Goal: Task Accomplishment & Management: Manage account settings

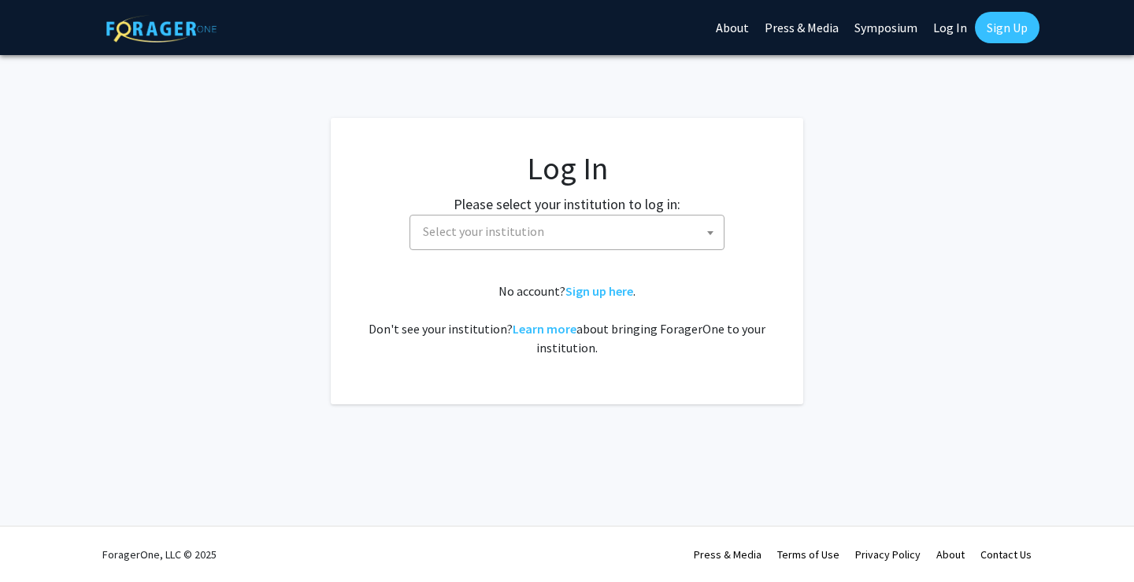
click at [486, 240] on span "Select your institution" at bounding box center [569, 232] width 307 height 32
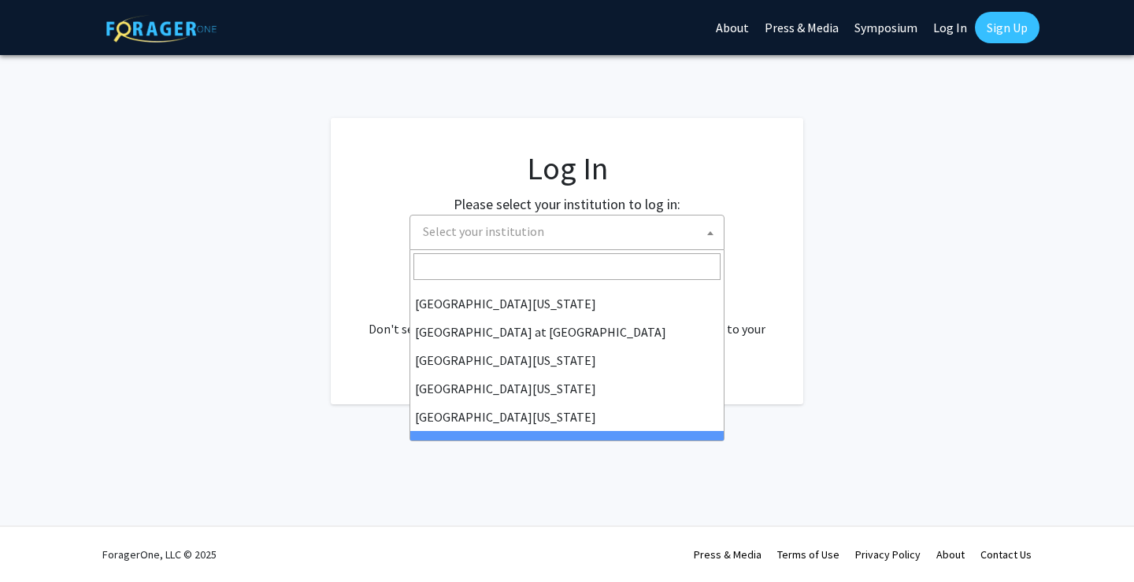
select select "21"
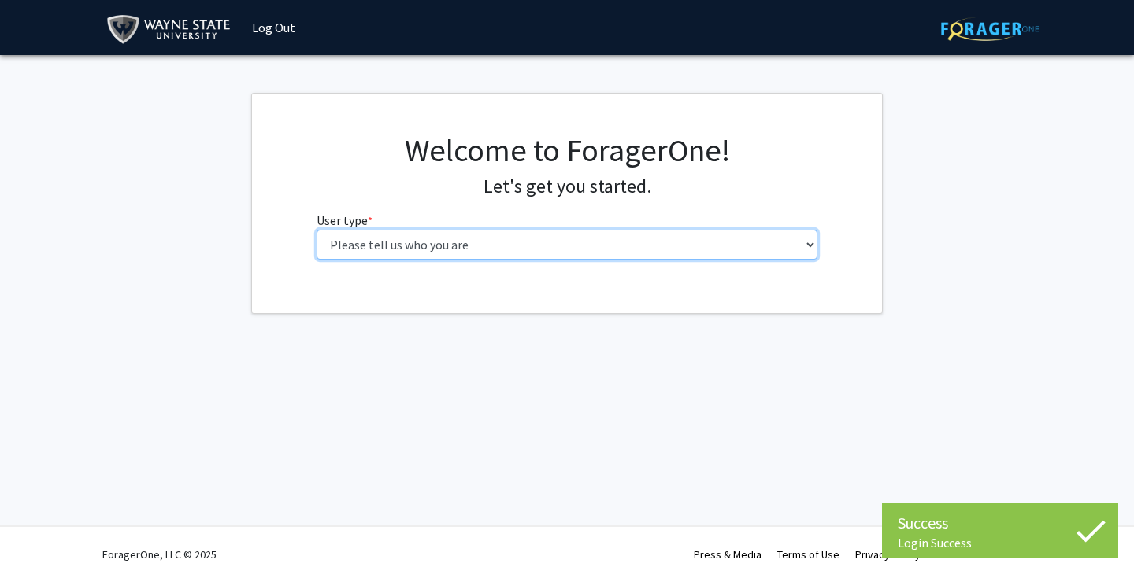
select select "1: undergrad"
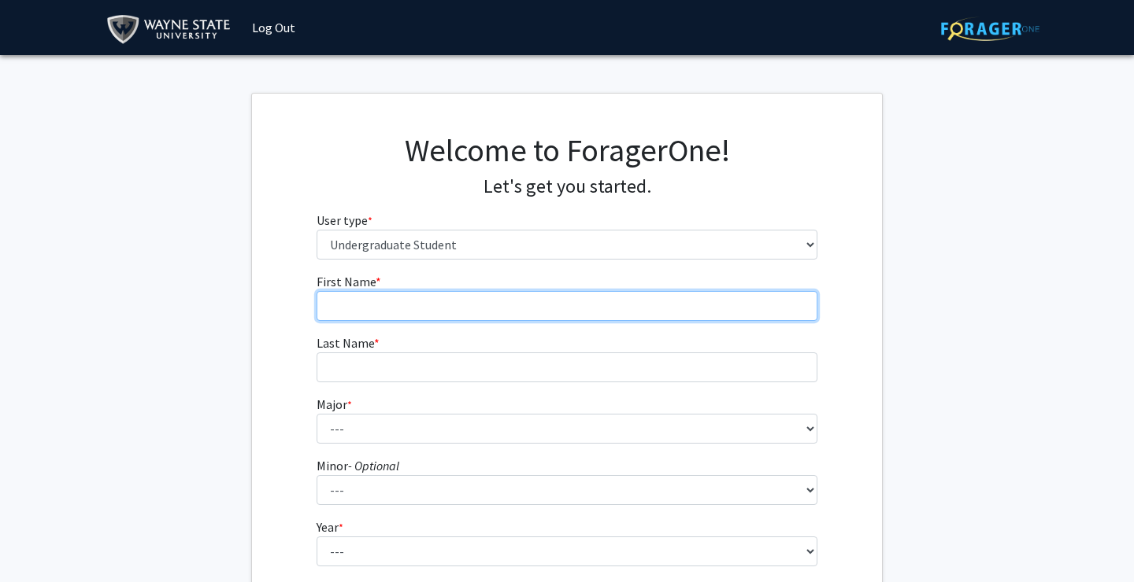
click at [403, 299] on input "First Name * required" at bounding box center [566, 306] width 501 height 30
type input "[PERSON_NAME]"
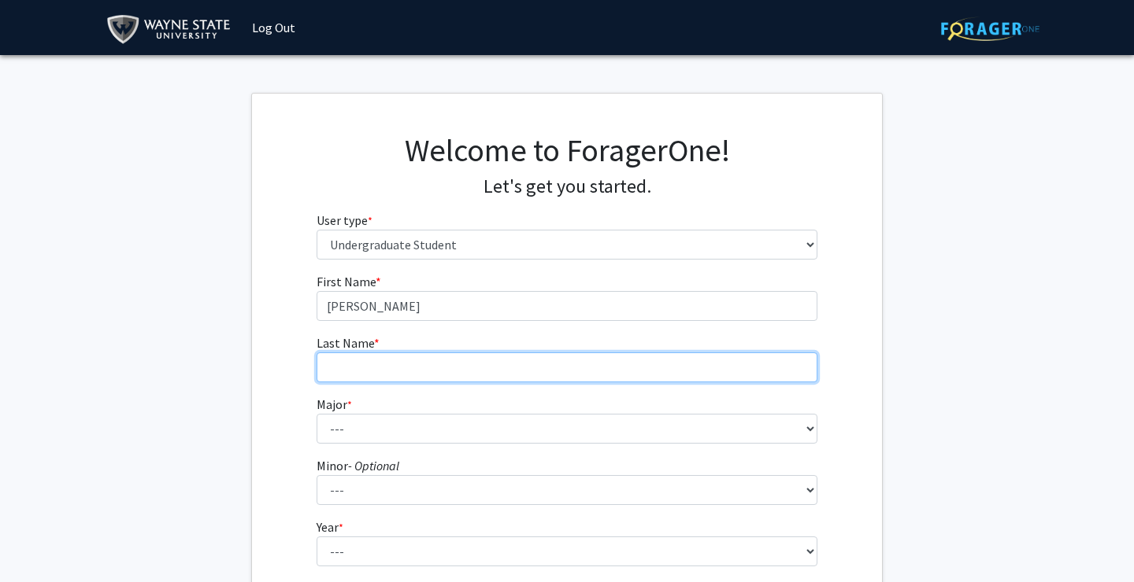
click at [374, 369] on input "Last Name * required" at bounding box center [566, 368] width 501 height 30
type input "Olis"
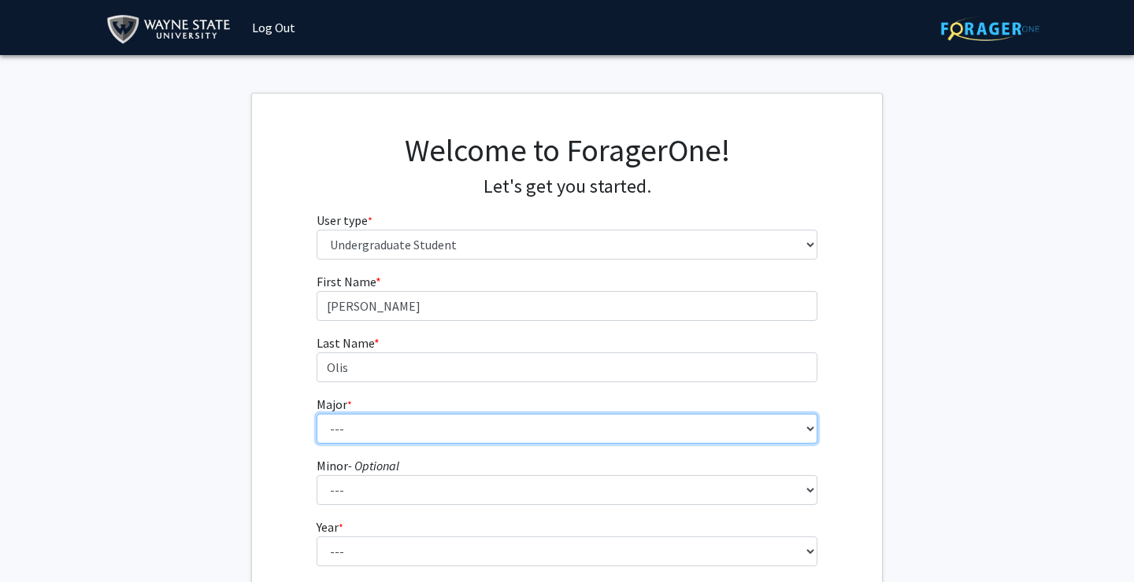
select select "78: 1858"
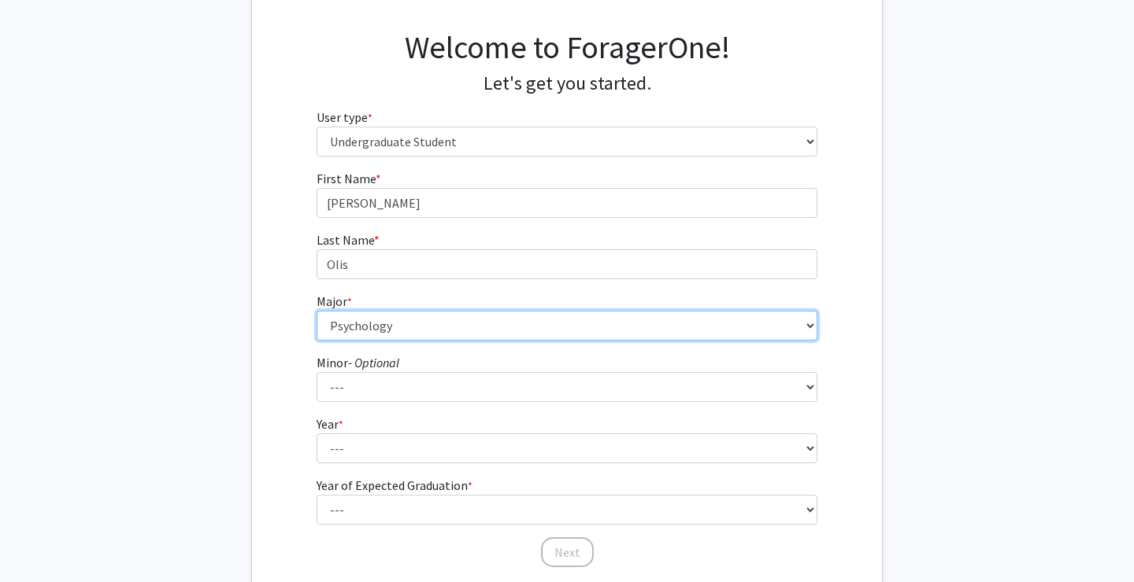
scroll to position [134, 0]
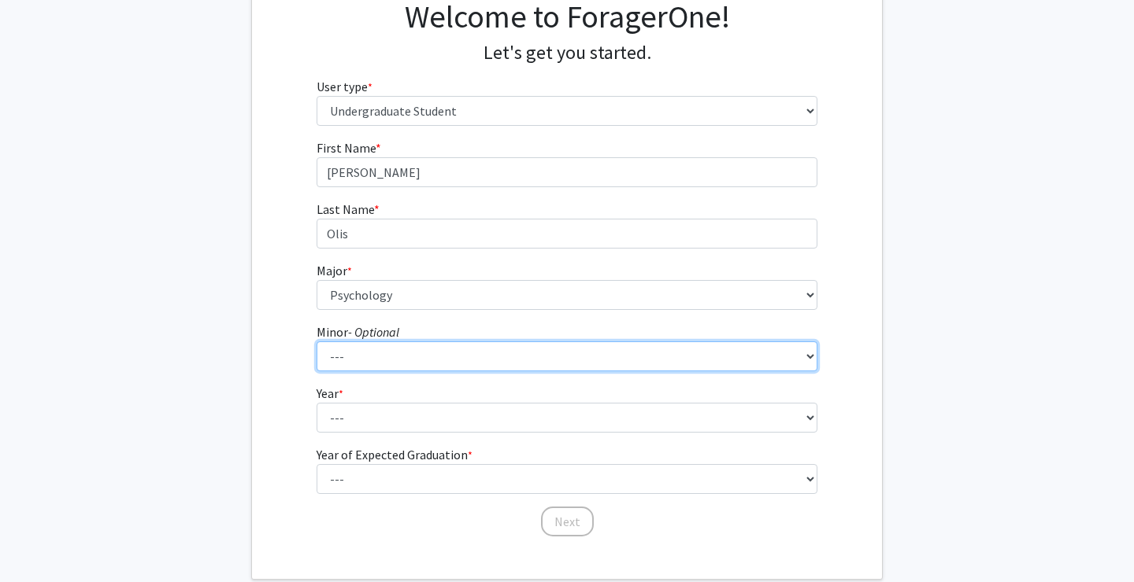
select select "98: 1463"
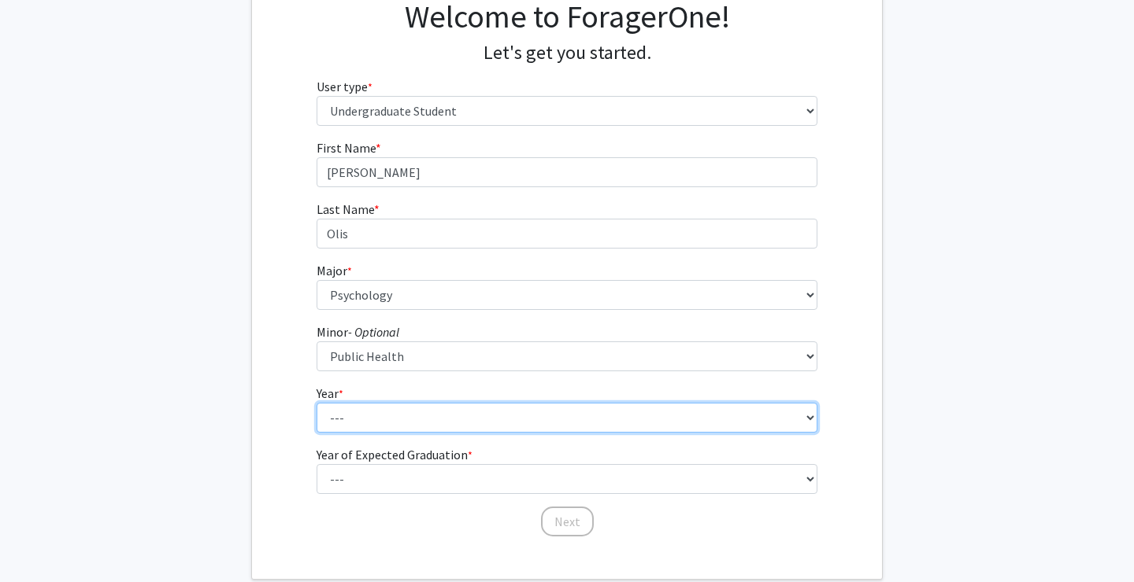
select select "4: senior"
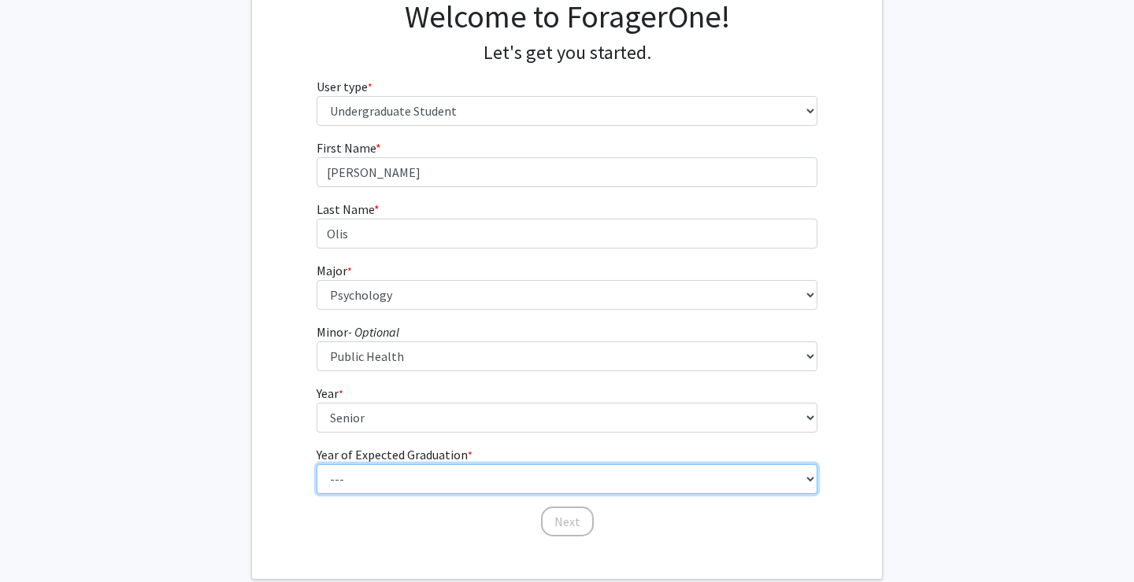
select select "2: 2026"
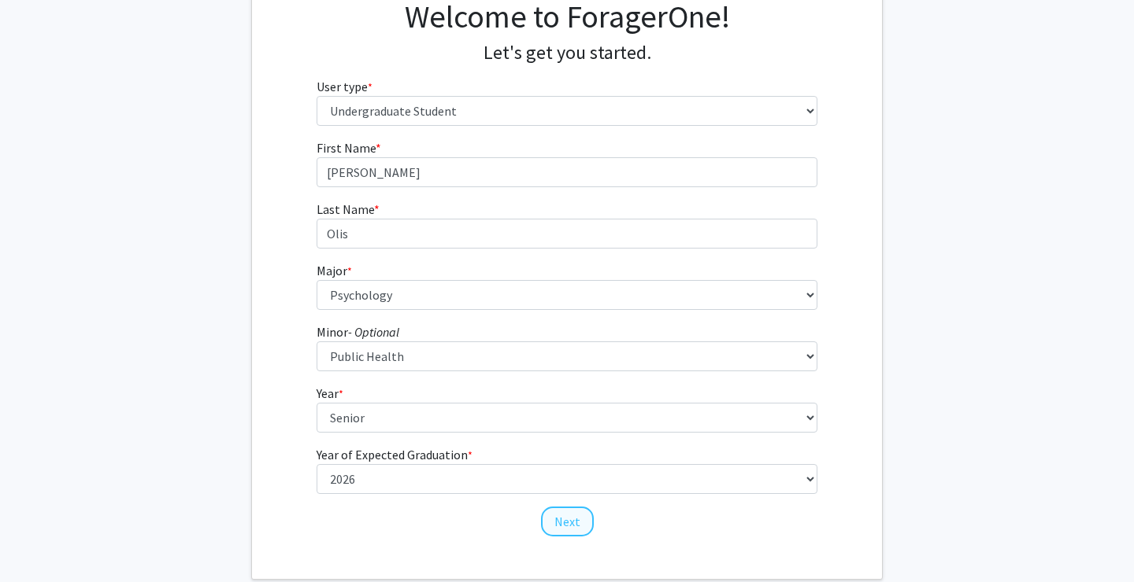
click at [564, 518] on button "Next" at bounding box center [567, 522] width 53 height 30
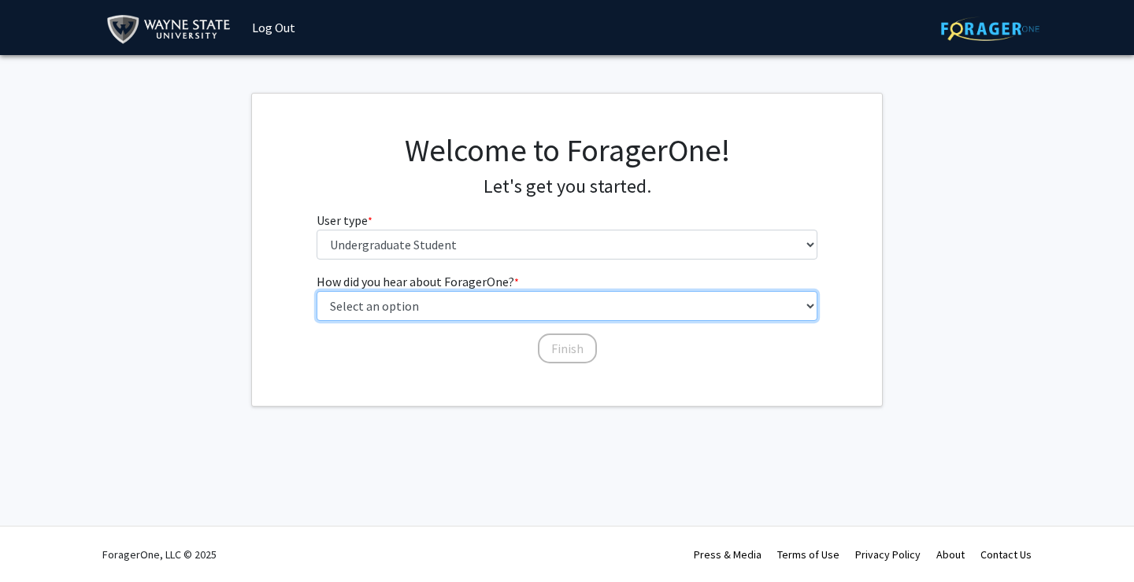
select select "3: university_website"
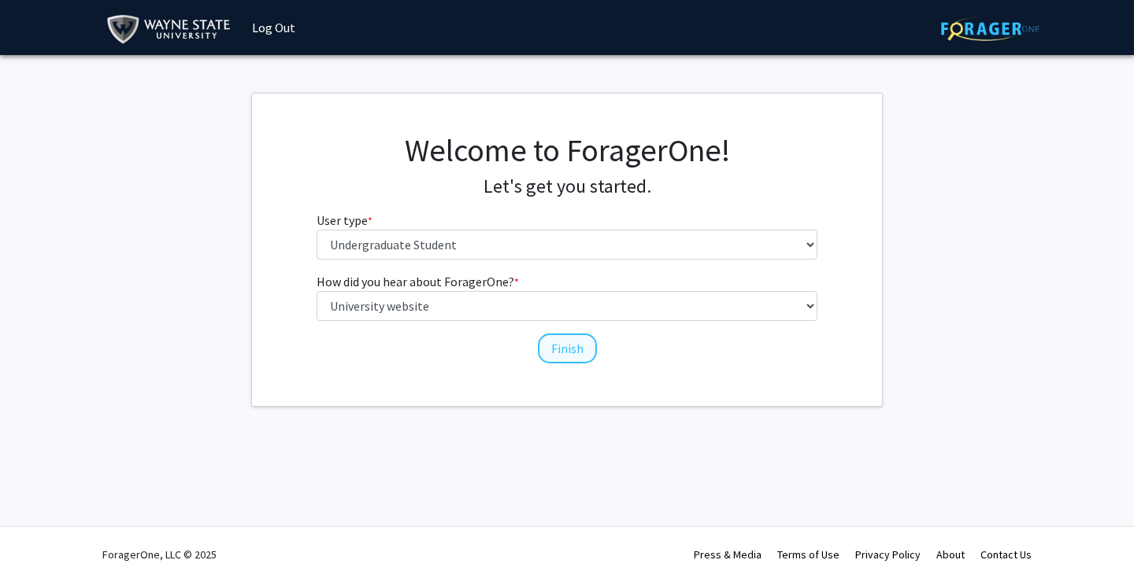
click at [563, 342] on button "Finish" at bounding box center [567, 349] width 59 height 30
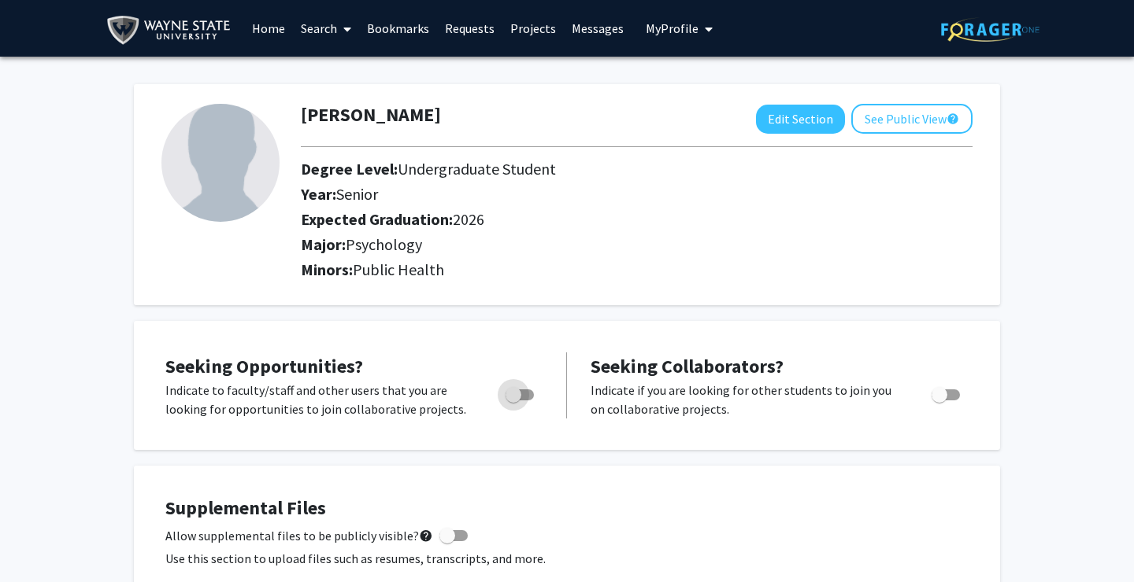
click at [514, 396] on span "Toggle" at bounding box center [513, 395] width 16 height 16
click at [513, 401] on input "Are you actively seeking opportunities?" at bounding box center [512, 401] width 1 height 1
checkbox input "true"
click at [666, 22] on span "My Profile" at bounding box center [671, 28] width 53 height 16
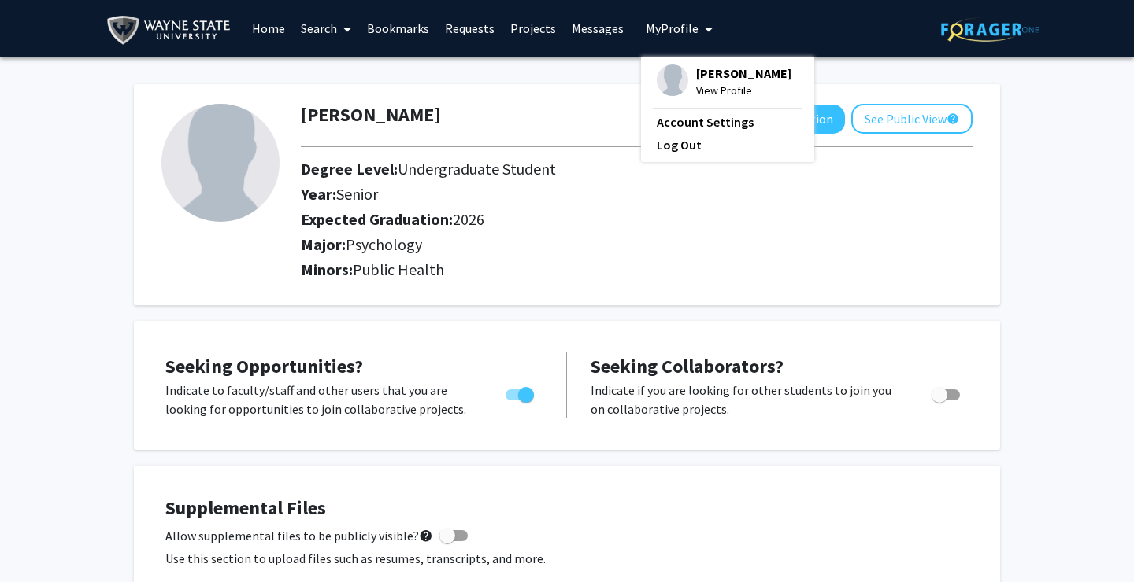
click at [338, 22] on span at bounding box center [344, 29] width 14 height 55
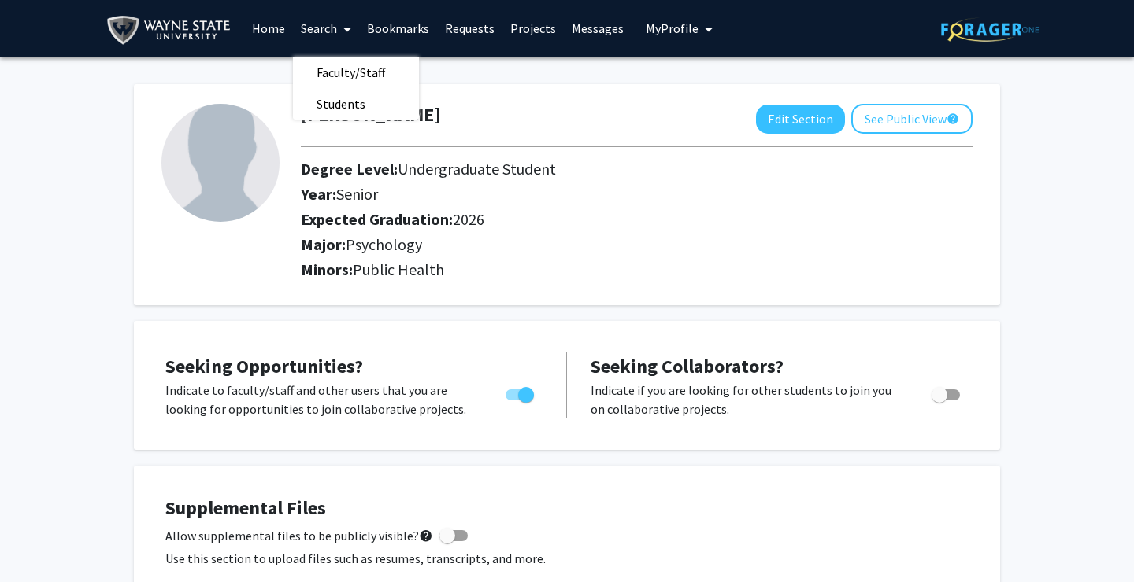
click at [528, 27] on link "Projects" at bounding box center [532, 28] width 61 height 55
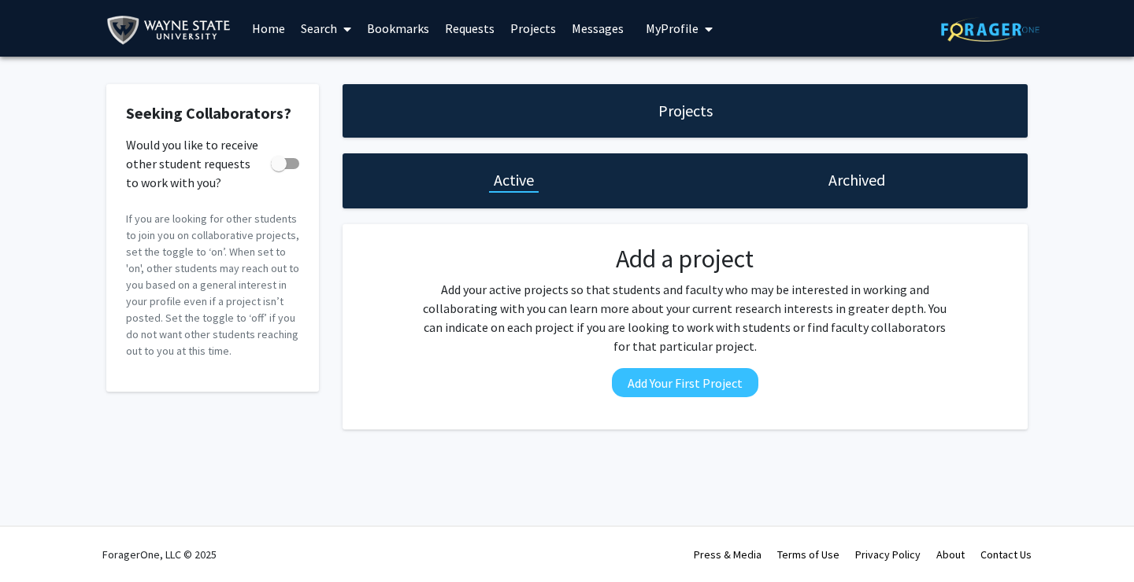
click at [459, 27] on link "Requests" at bounding box center [469, 28] width 65 height 55
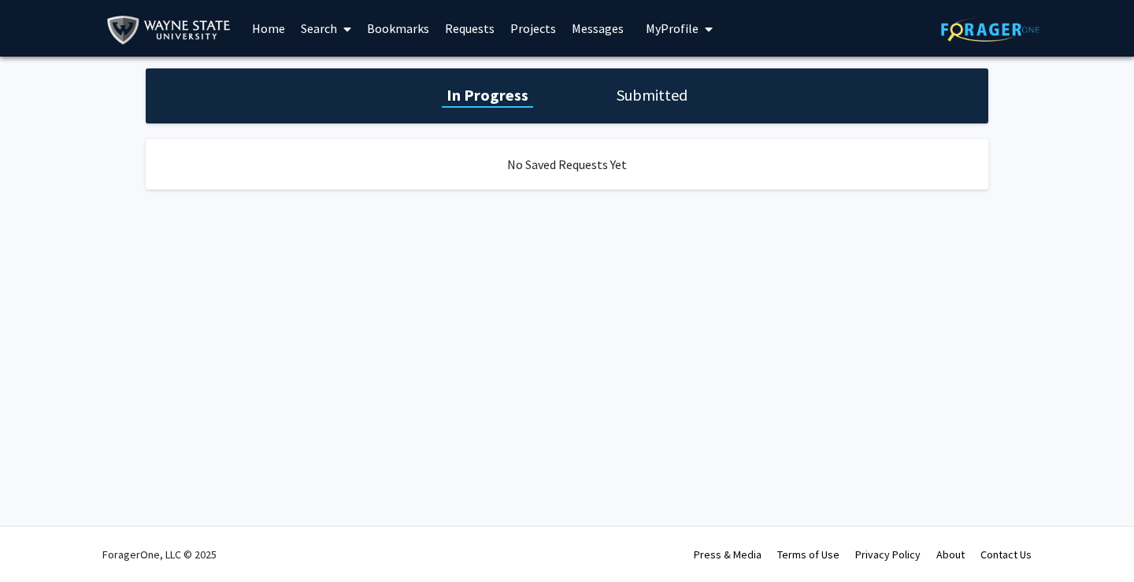
click at [264, 35] on link "Home" at bounding box center [268, 28] width 49 height 55
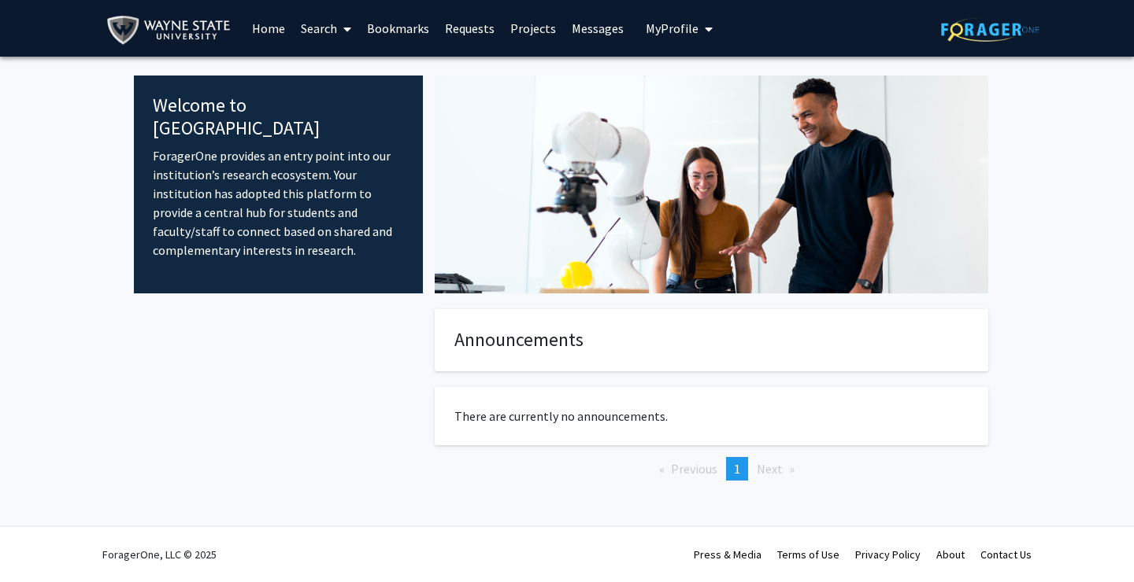
click at [686, 31] on span "My Profile" at bounding box center [671, 28] width 53 height 16
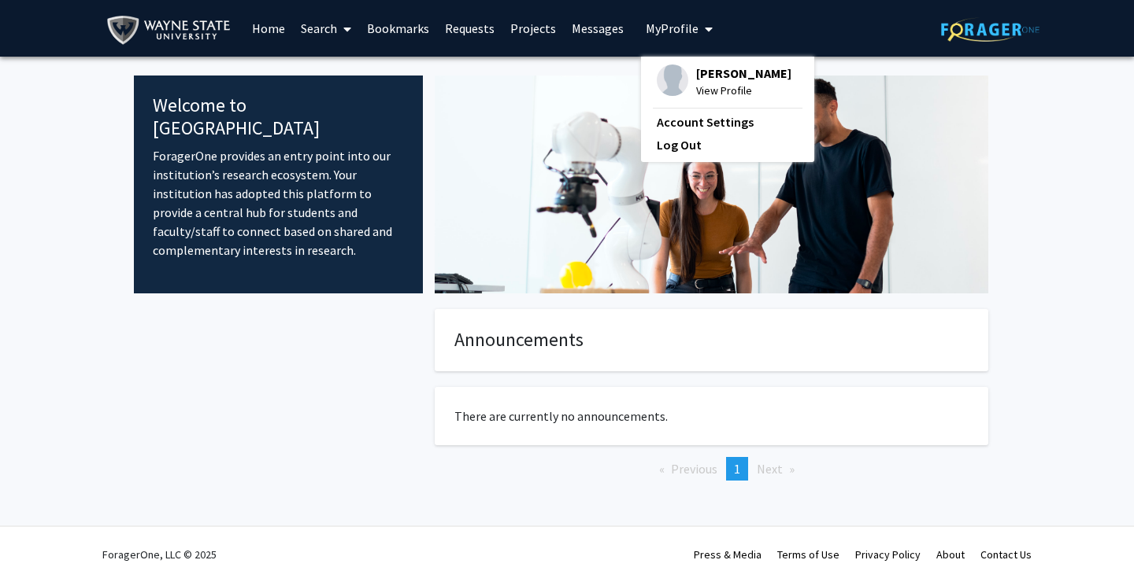
click at [265, 33] on link "Home" at bounding box center [268, 28] width 49 height 55
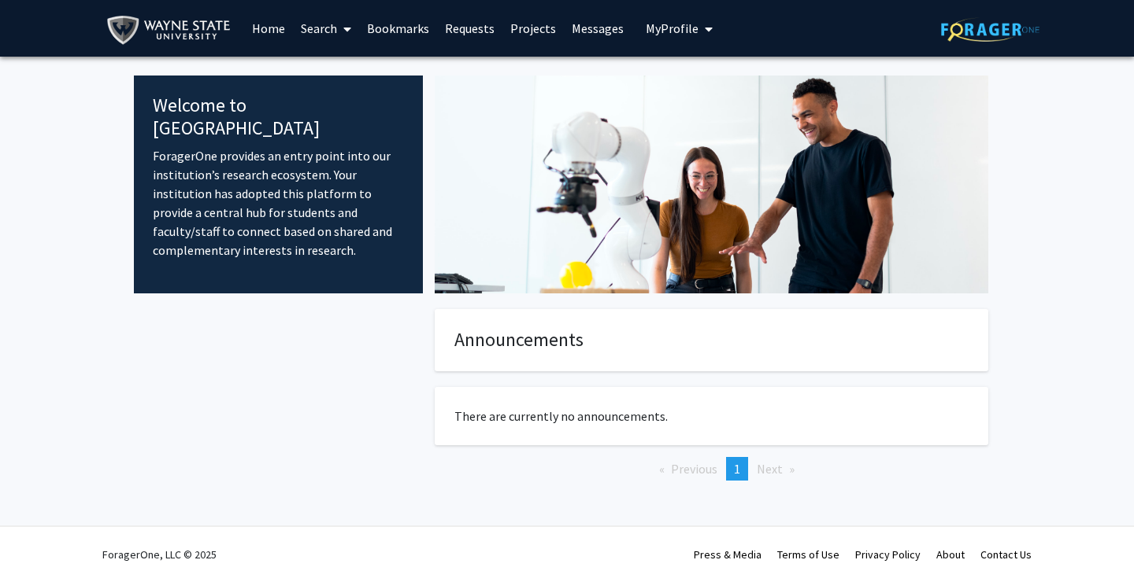
click at [665, 26] on span "My Profile" at bounding box center [671, 28] width 53 height 16
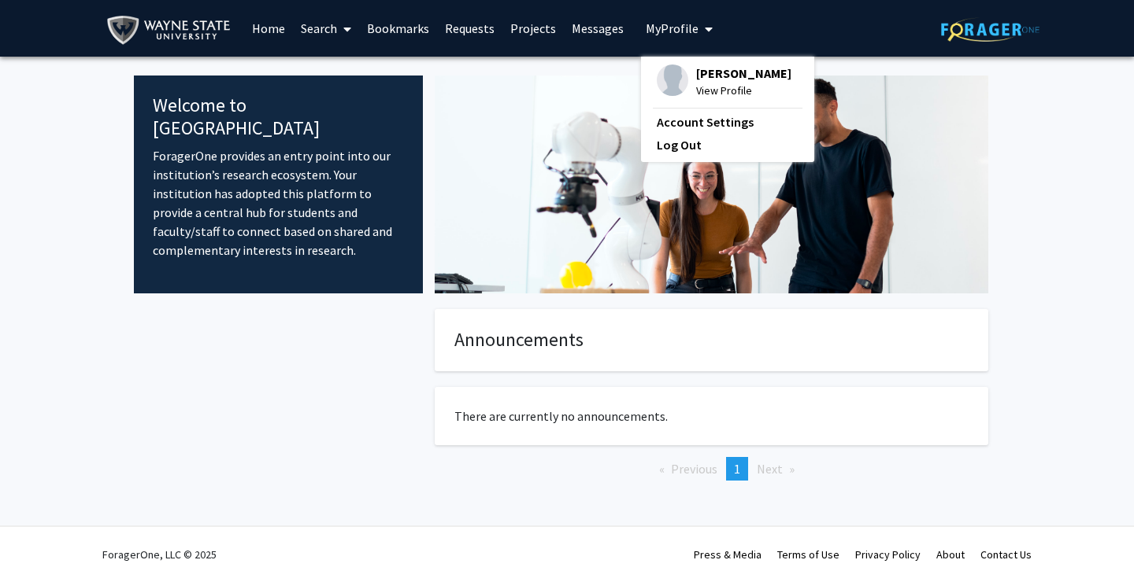
click at [696, 76] on span "John Olis" at bounding box center [743, 73] width 95 height 17
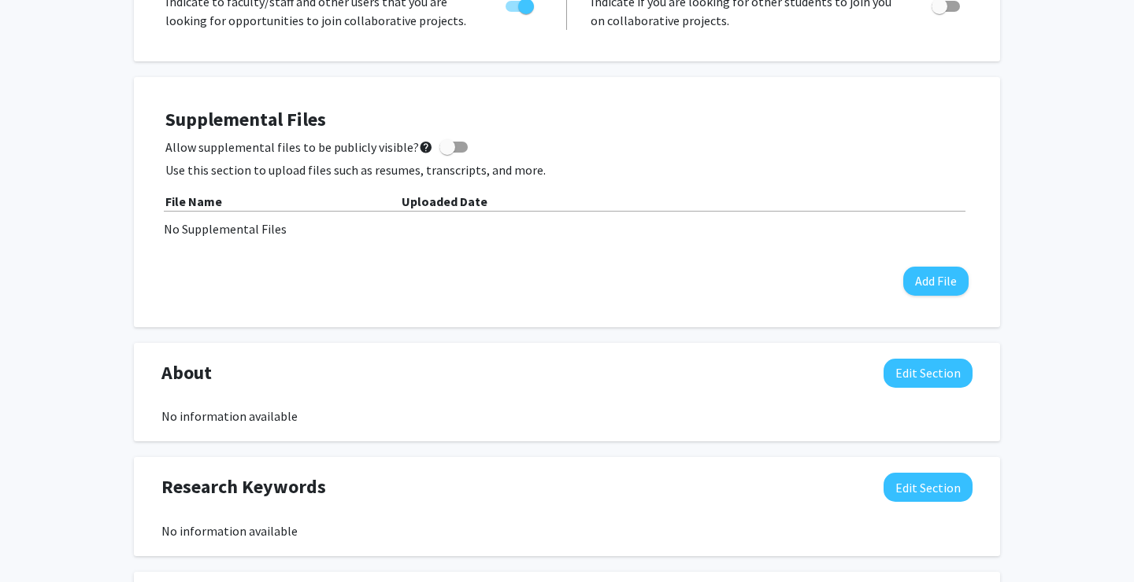
scroll to position [390, 0]
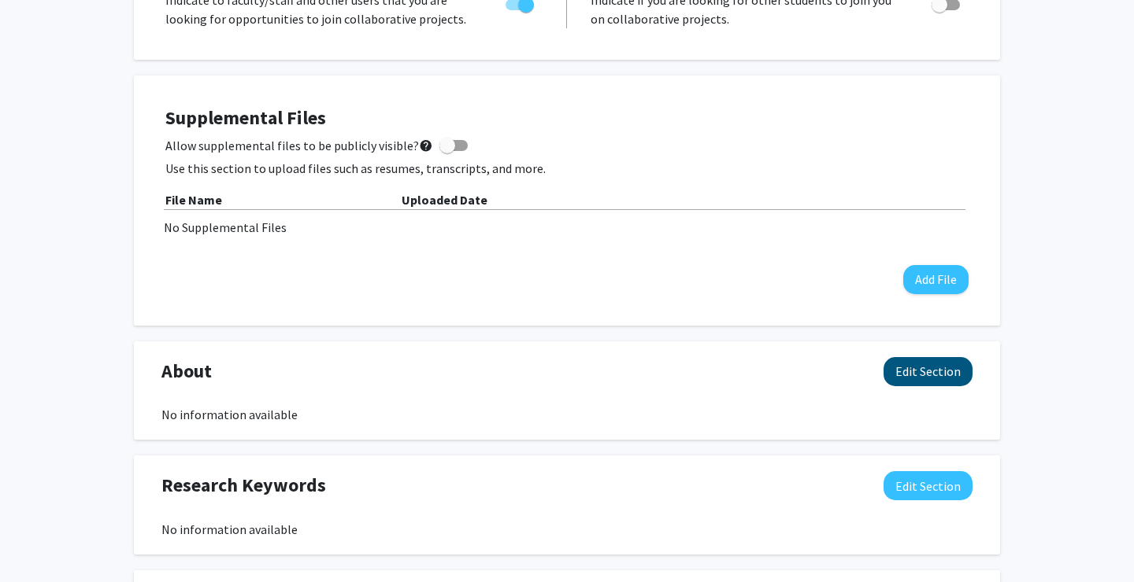
click at [923, 377] on button "Edit Section" at bounding box center [927, 371] width 89 height 29
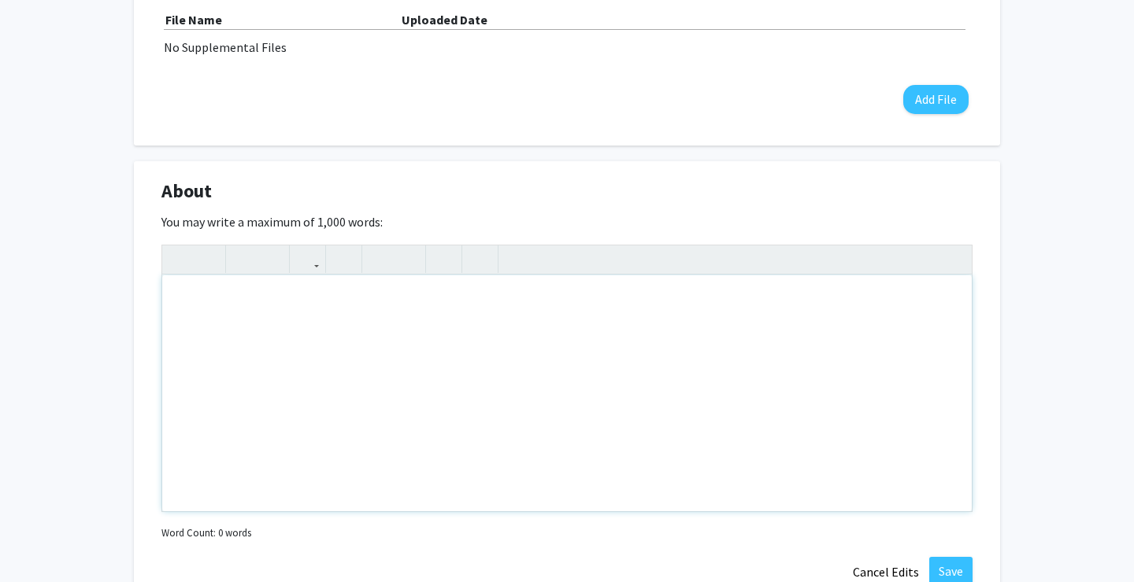
scroll to position [576, 0]
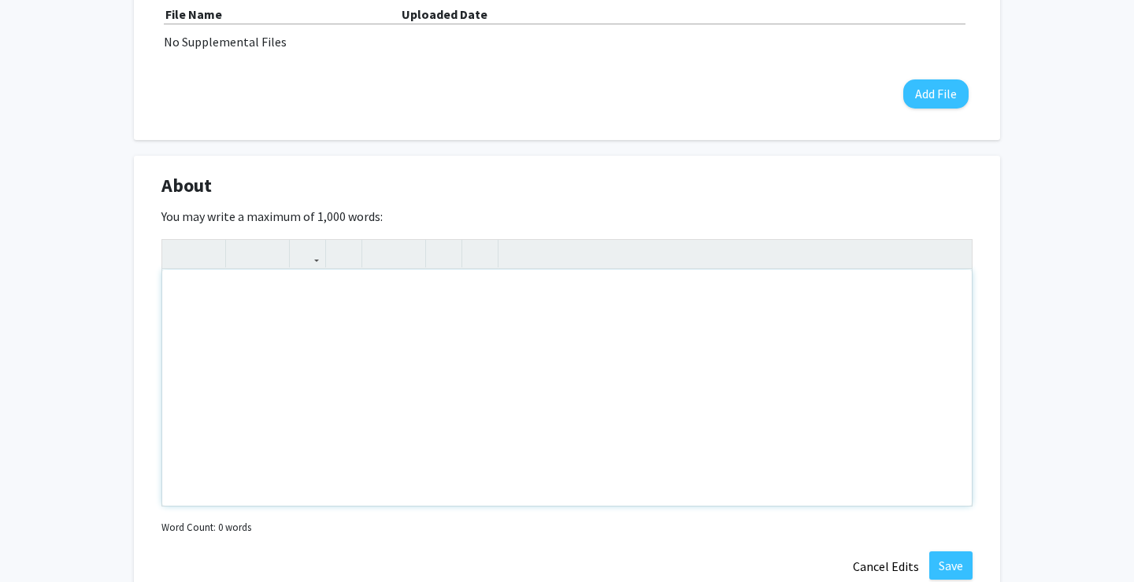
click at [254, 294] on div "Note to users with screen readers: Please deactivate our accessibility plugin f…" at bounding box center [566, 388] width 809 height 236
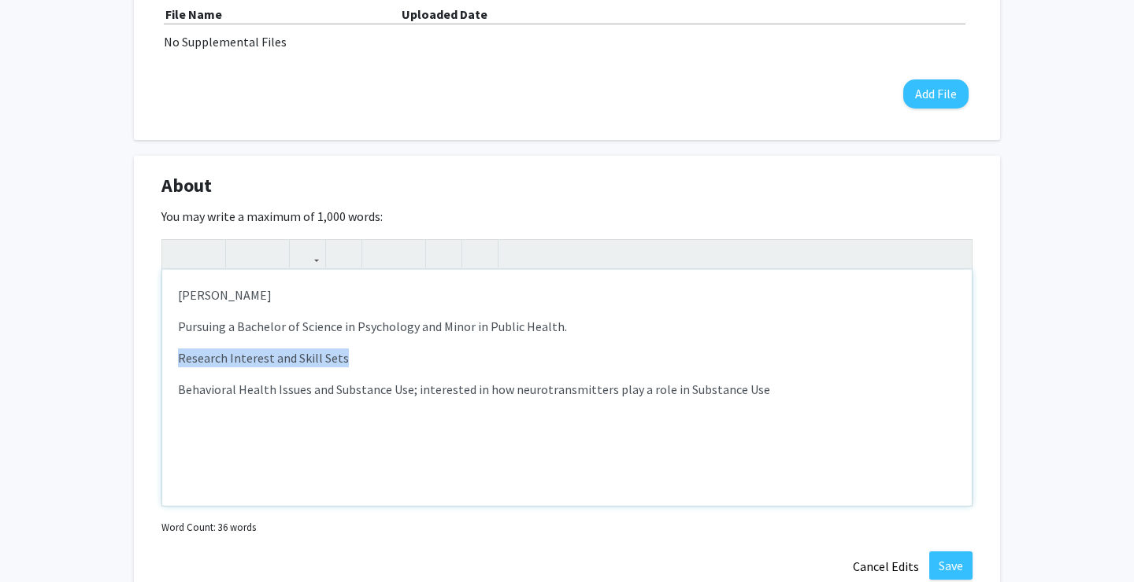
drag, startPoint x: 173, startPoint y: 359, endPoint x: 353, endPoint y: 361, distance: 180.3
click at [353, 361] on div "John R. Olis Pursuing a Bachelor of Science in Psychology and Minor in Public H…" at bounding box center [566, 388] width 809 height 236
click at [173, 241] on use "button" at bounding box center [173, 241] width 0 height 0
click at [366, 370] on div "John R. Olis Pursuing a Bachelor of Science in Psychology and Minor in Public H…" at bounding box center [566, 388] width 809 height 236
click at [364, 362] on p "Research Interest and Skill Sets" at bounding box center [567, 358] width 778 height 19
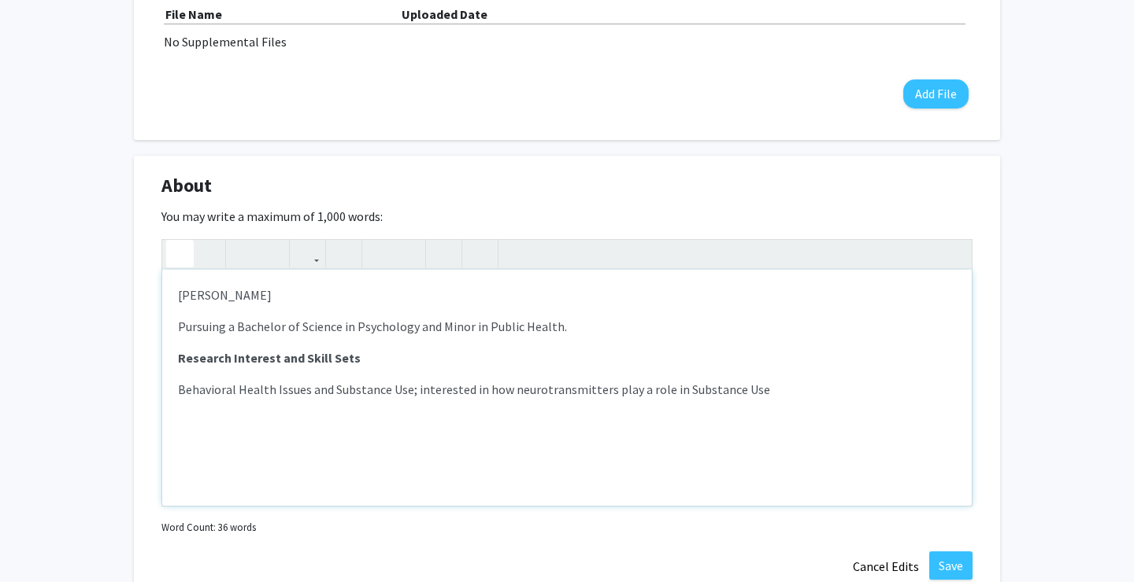
click at [178, 391] on p "Behavioral Health Issues and Substance Use; interested in how neurotransmitters…" at bounding box center [567, 389] width 778 height 19
click at [423, 397] on p "1. Behavioral Health Issues and Substance Use; interested in how neurotransmitt…" at bounding box center [567, 389] width 778 height 19
click at [693, 392] on p "1. Behavioral Health Issues and Substance Use: interested in how neurotransmitt…" at bounding box center [567, 389] width 778 height 19
click at [748, 388] on p "1. Behavioral Health Issues and Substance Use: interested in how neurotransmitt…" at bounding box center [567, 389] width 778 height 19
click at [780, 394] on p "1. Behavioral Health Issues and Substance Use: interested in how neurotransmitt…" at bounding box center [567, 389] width 778 height 19
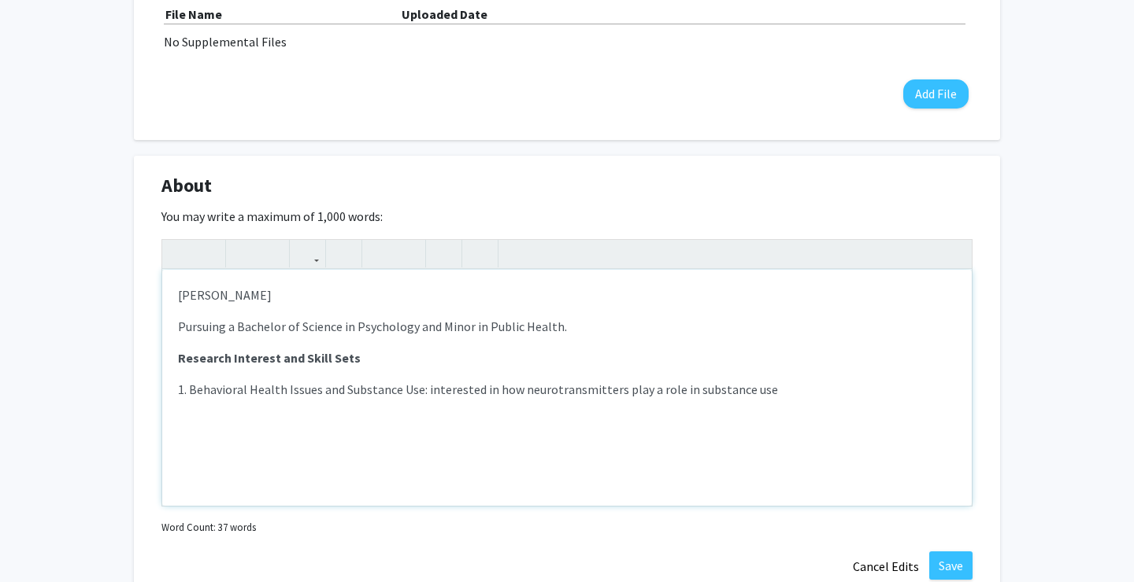
click at [423, 389] on p "1. Behavioral Health Issues and Substance Use: interested in how neurotransmitt…" at bounding box center [567, 389] width 778 height 19
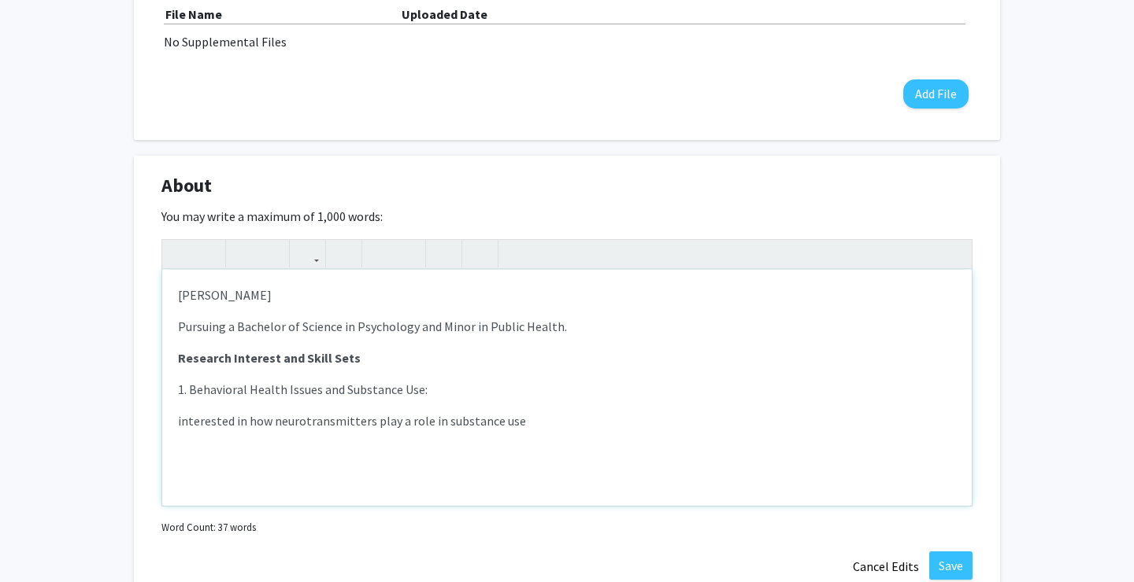
click at [172, 423] on div "John R. Olis Pursuing a Bachelor of Science in Psychology and Minor in Public H…" at bounding box center [566, 388] width 809 height 236
click at [177, 423] on div "John R. Olis Pursuing a Bachelor of Science in Psychology and Minor in Public H…" at bounding box center [566, 388] width 809 height 236
click at [546, 426] on p "a. interested in how neurotransmitters play a role in substance use" at bounding box center [567, 421] width 778 height 19
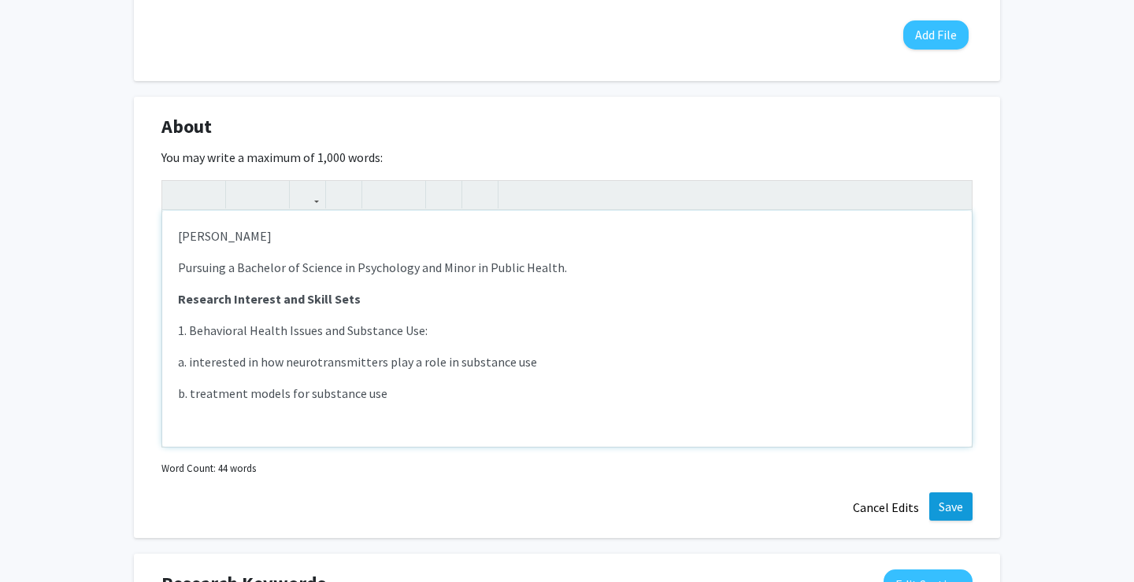
scroll to position [635, 0]
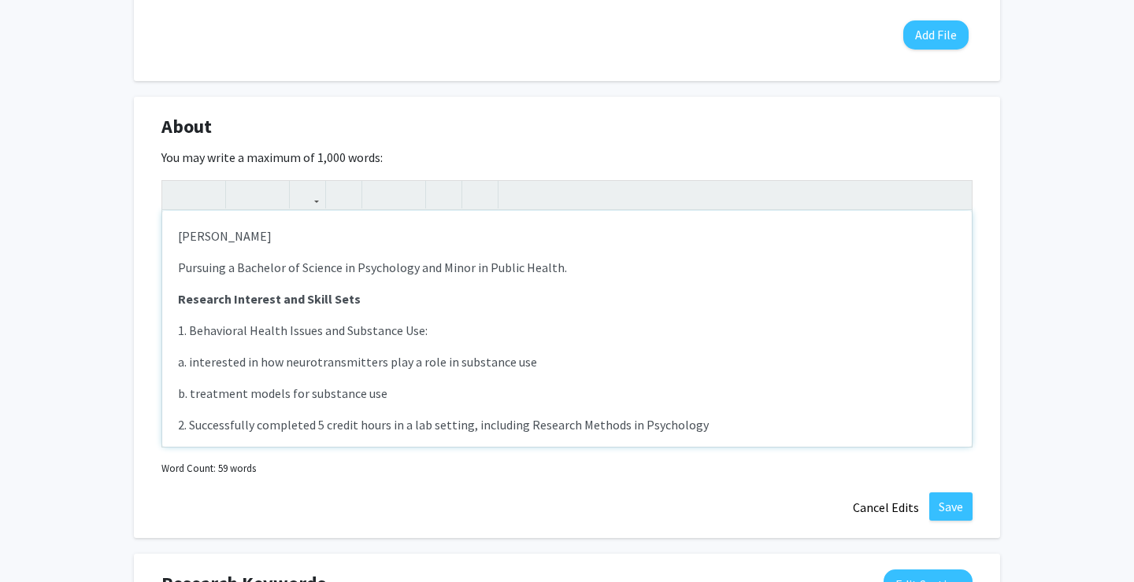
type textarea "<p>John R. Olis</p><p>Pursuing a Bachelor of Science in Psychology and Minor in…"
click at [945, 516] on button "Save" at bounding box center [950, 507] width 43 height 28
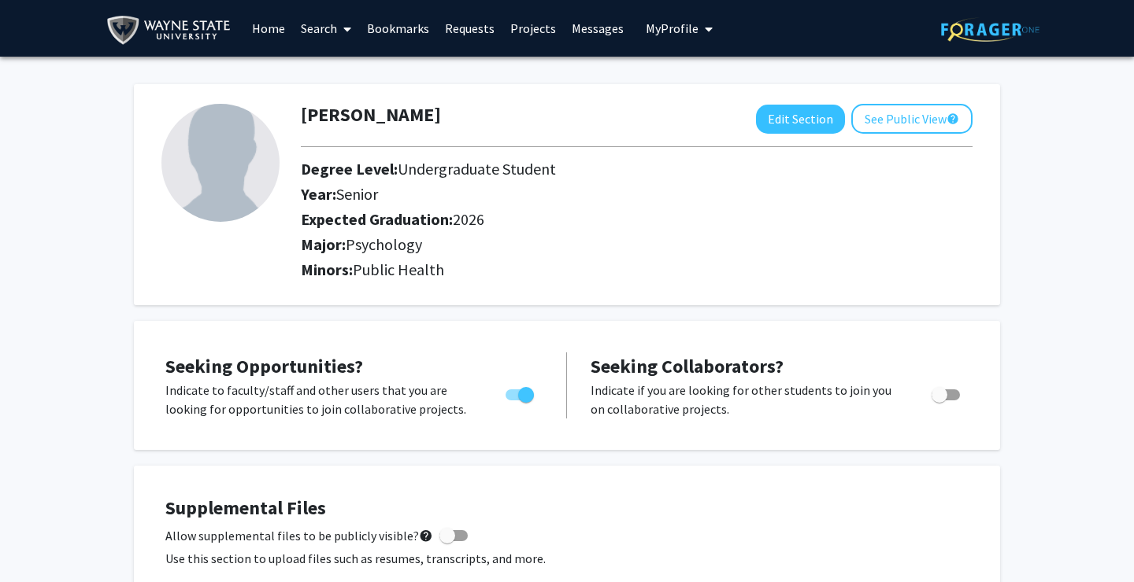
scroll to position [0, 0]
click at [529, 29] on link "Projects" at bounding box center [532, 28] width 61 height 55
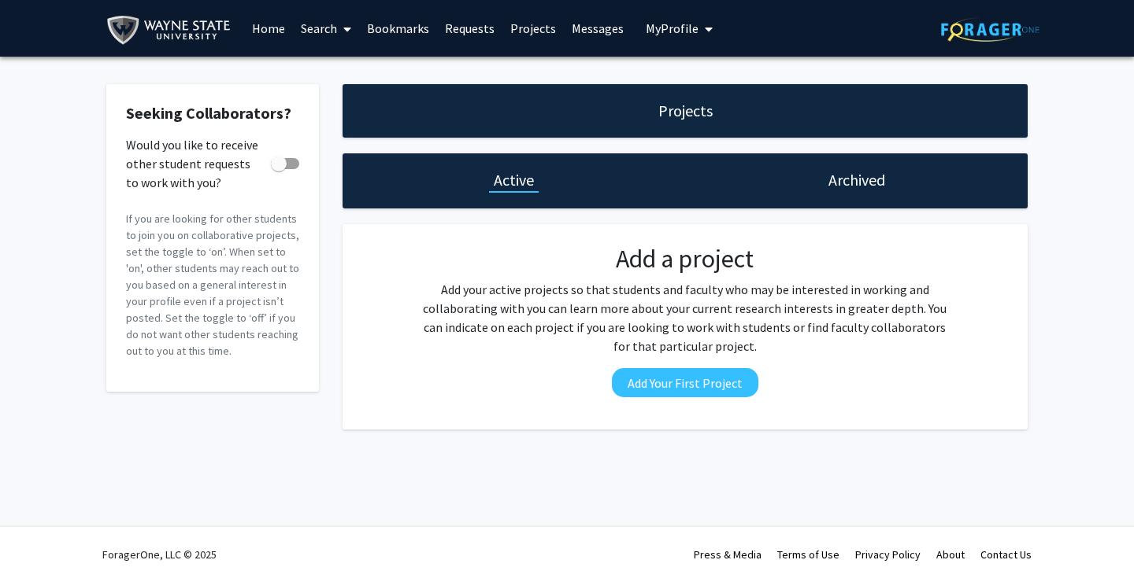
click at [860, 183] on h1 "Archived" at bounding box center [856, 180] width 57 height 22
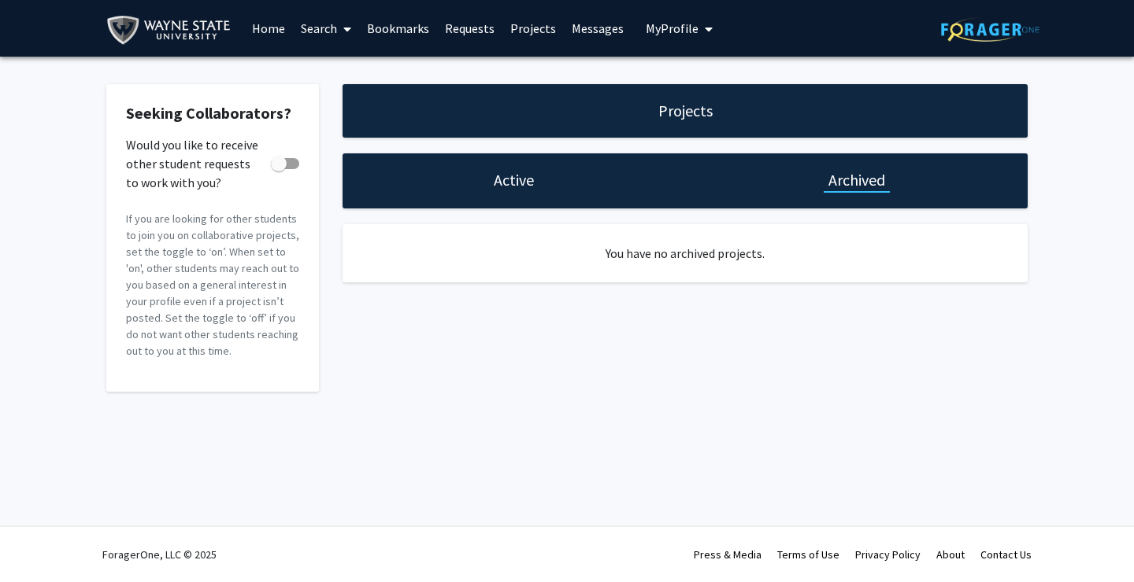
click at [489, 179] on div "Active" at bounding box center [514, 180] width 50 height 22
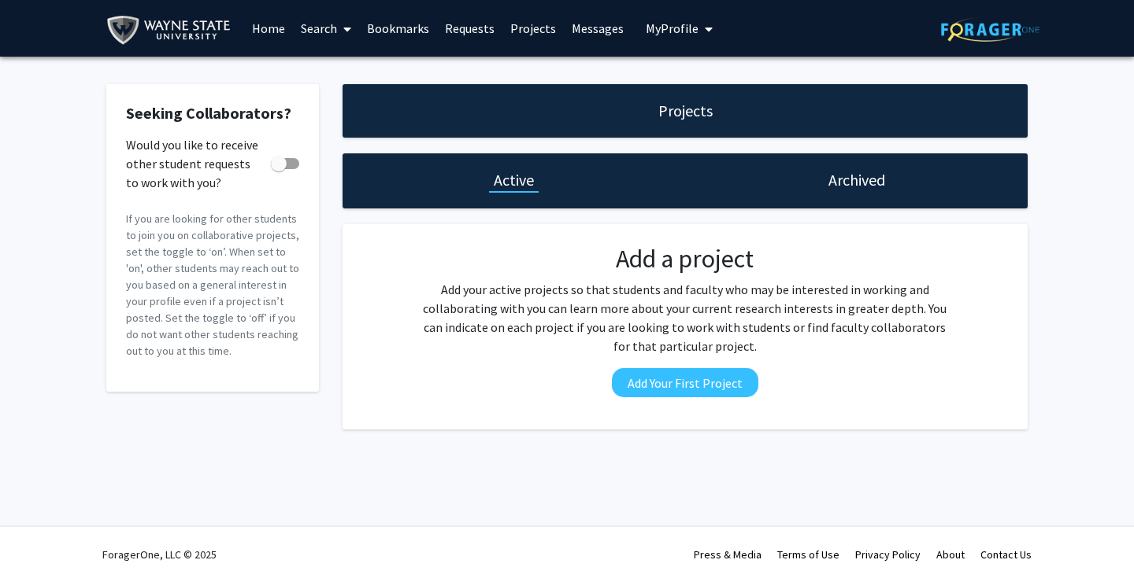
click at [259, 33] on link "Home" at bounding box center [268, 28] width 49 height 55
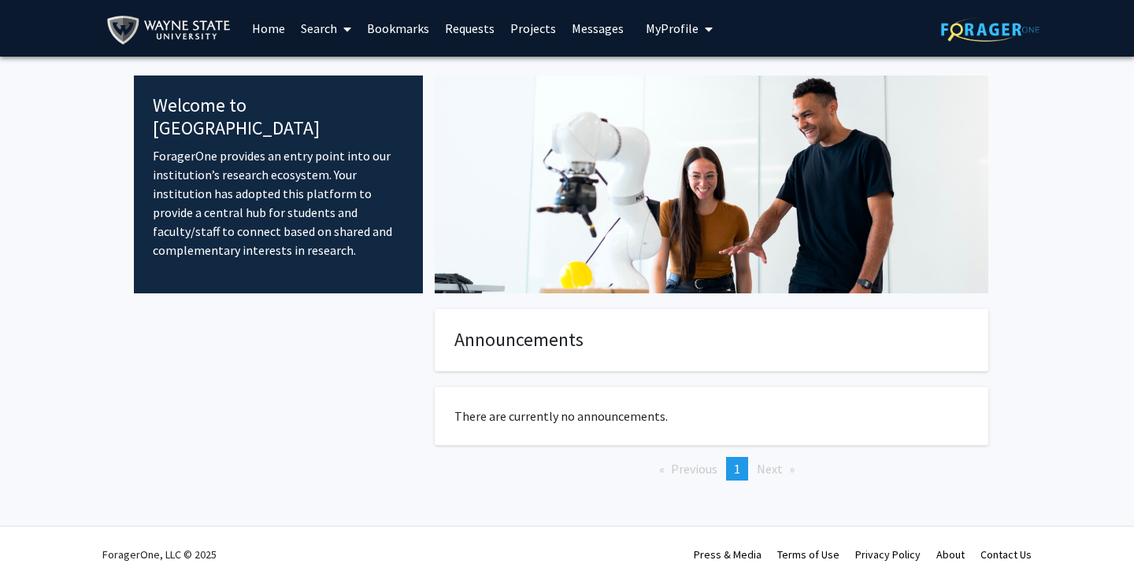
click at [671, 35] on span "My Profile" at bounding box center [671, 28] width 53 height 16
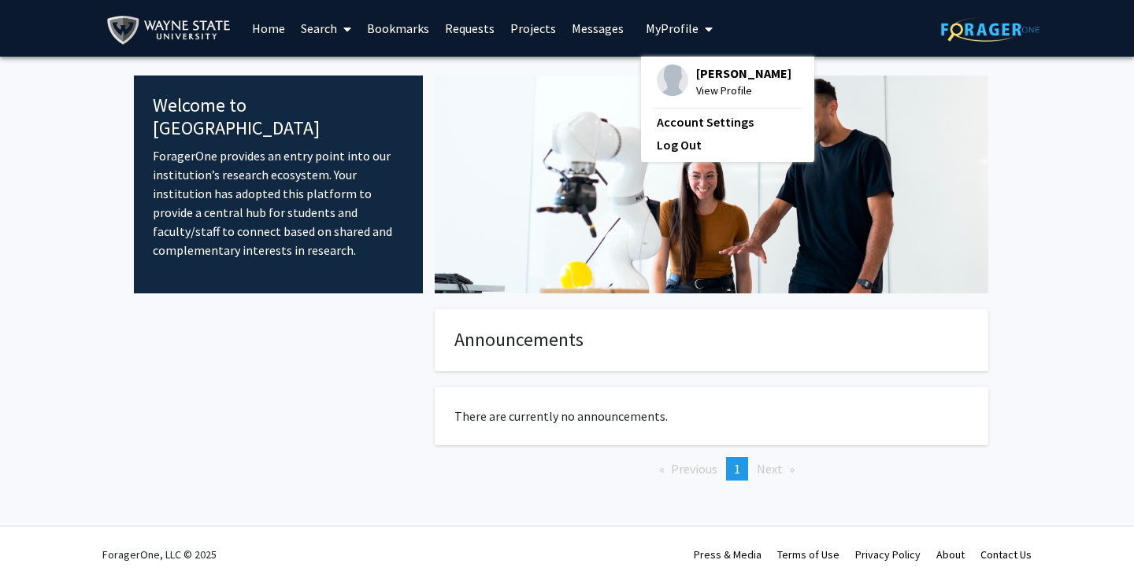
click at [696, 80] on span "John Olis" at bounding box center [743, 73] width 95 height 17
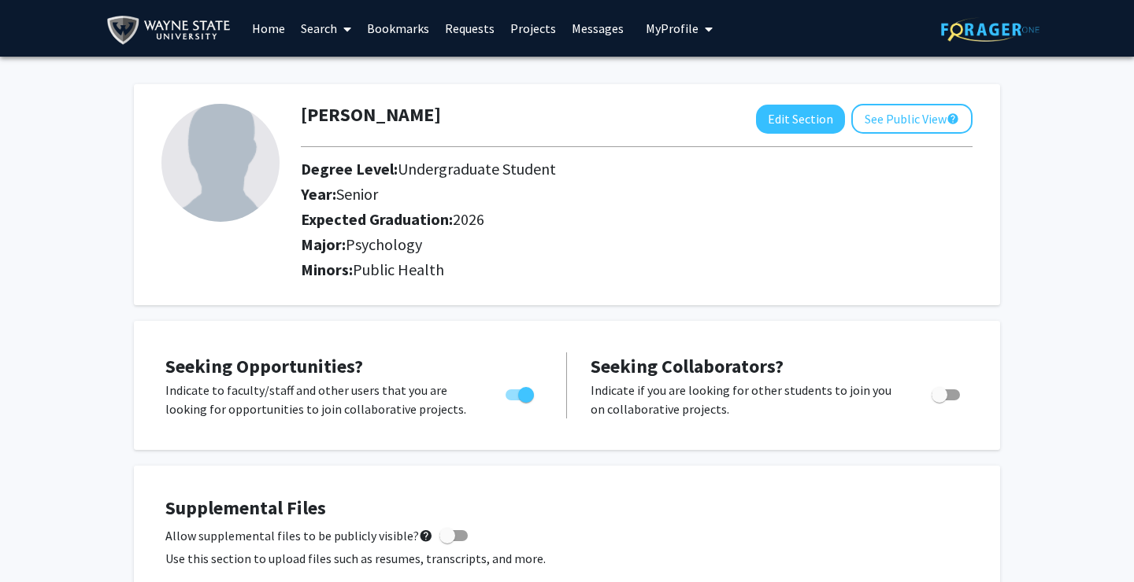
click at [330, 35] on link "Search" at bounding box center [326, 28] width 66 height 55
click at [327, 103] on span "Students" at bounding box center [341, 103] width 96 height 31
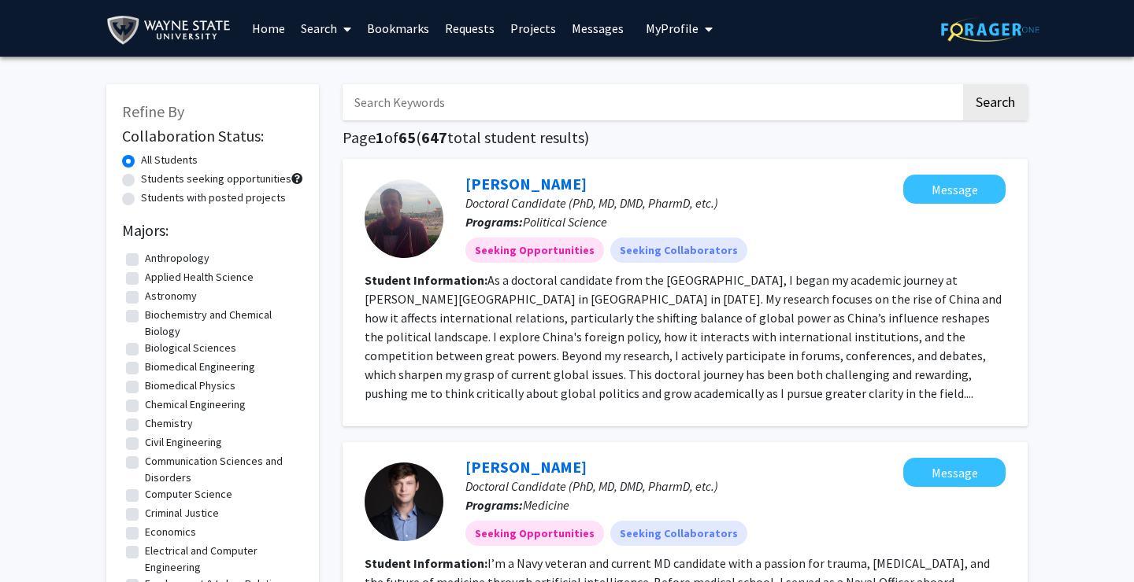
click at [324, 28] on link "Search" at bounding box center [326, 28] width 66 height 55
click at [330, 71] on span "Faculty/Staff" at bounding box center [351, 72] width 116 height 31
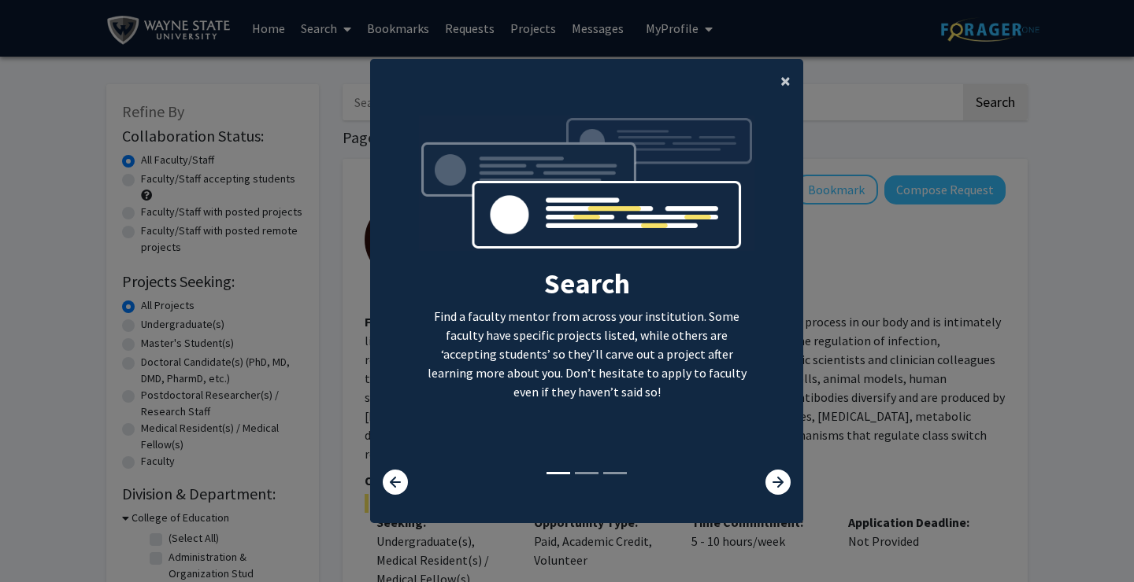
click at [782, 70] on span "×" at bounding box center [785, 80] width 10 height 24
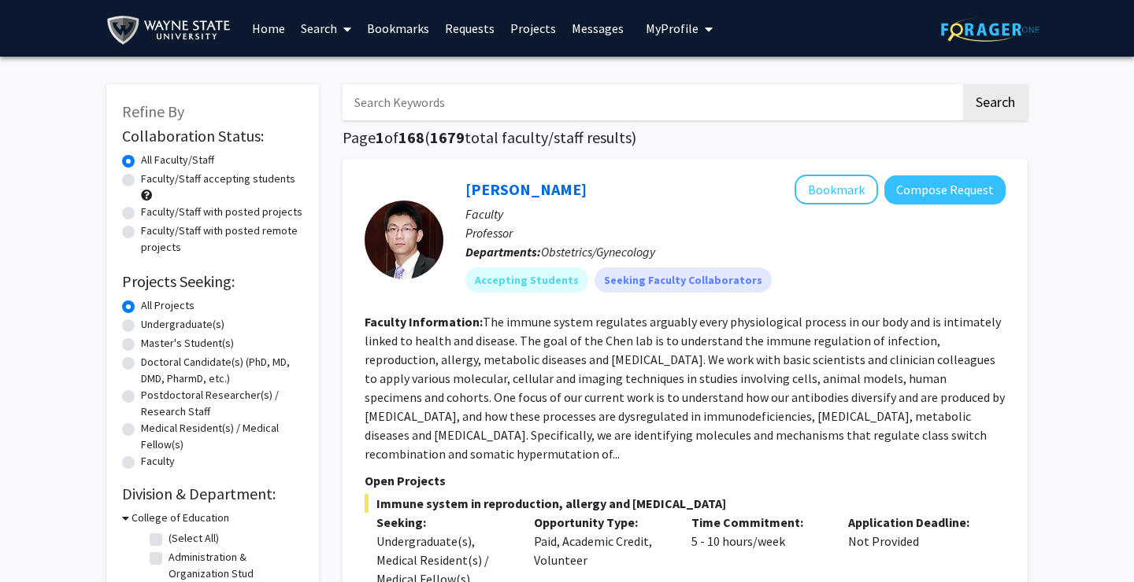
click at [668, 38] on button "My Profile" at bounding box center [679, 28] width 76 height 57
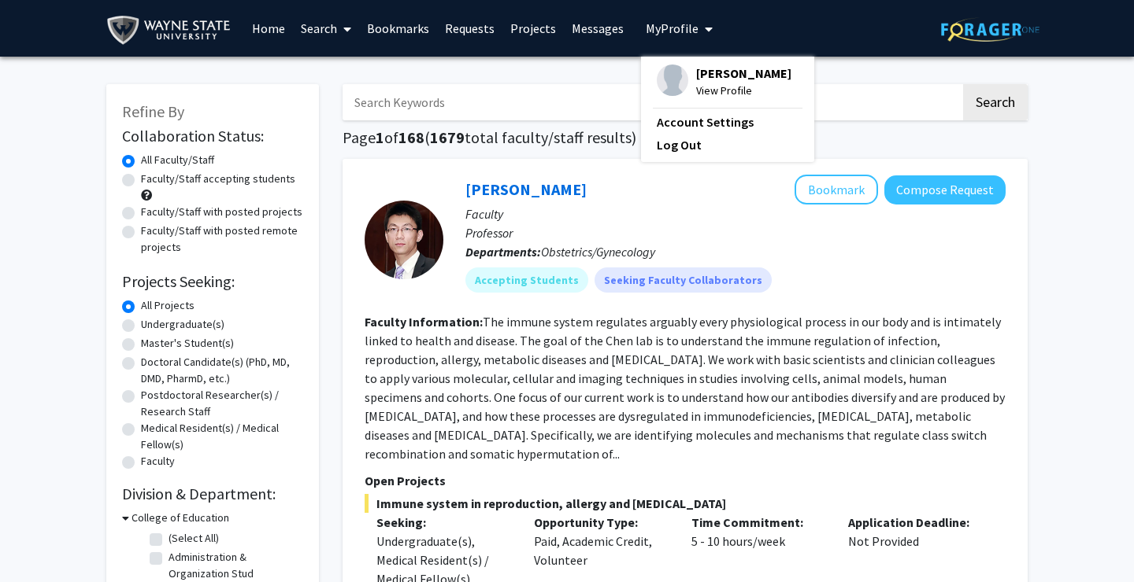
click at [708, 73] on span "John Olis" at bounding box center [743, 73] width 95 height 17
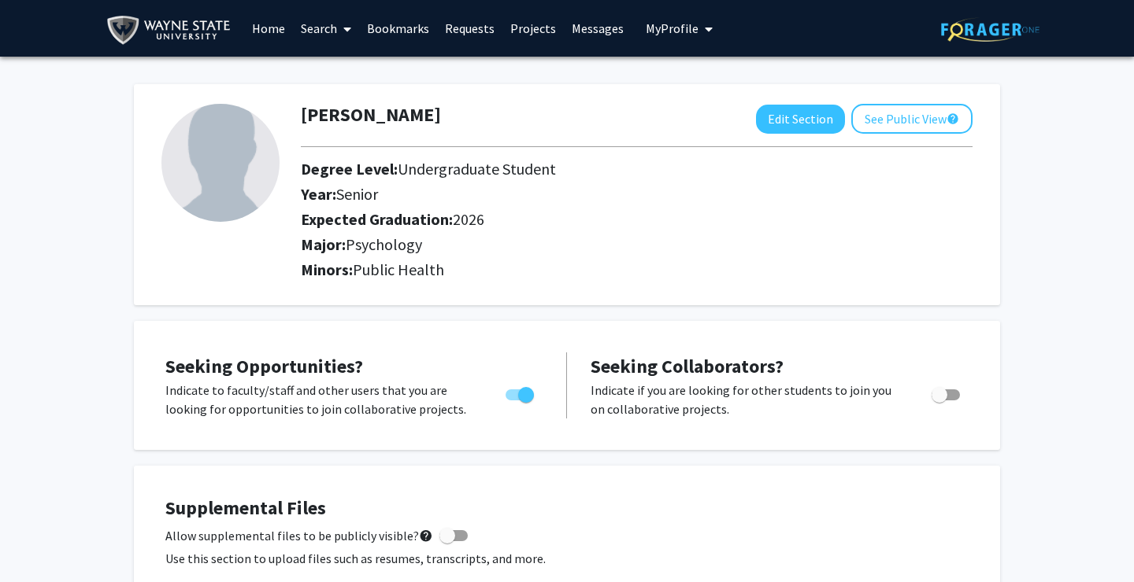
click at [342, 28] on span at bounding box center [344, 29] width 14 height 55
click at [349, 75] on span "Faculty/Staff" at bounding box center [351, 72] width 116 height 31
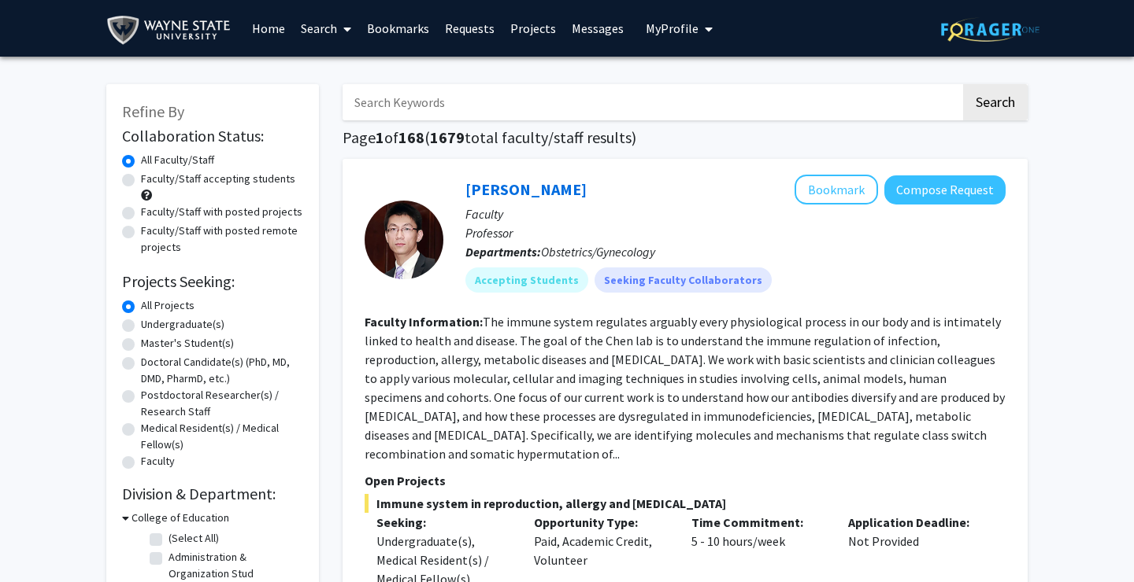
click at [424, 116] on input "Search Keywords" at bounding box center [651, 102] width 618 height 36
type input "psychology"
click at [994, 105] on button "Search" at bounding box center [995, 102] width 65 height 36
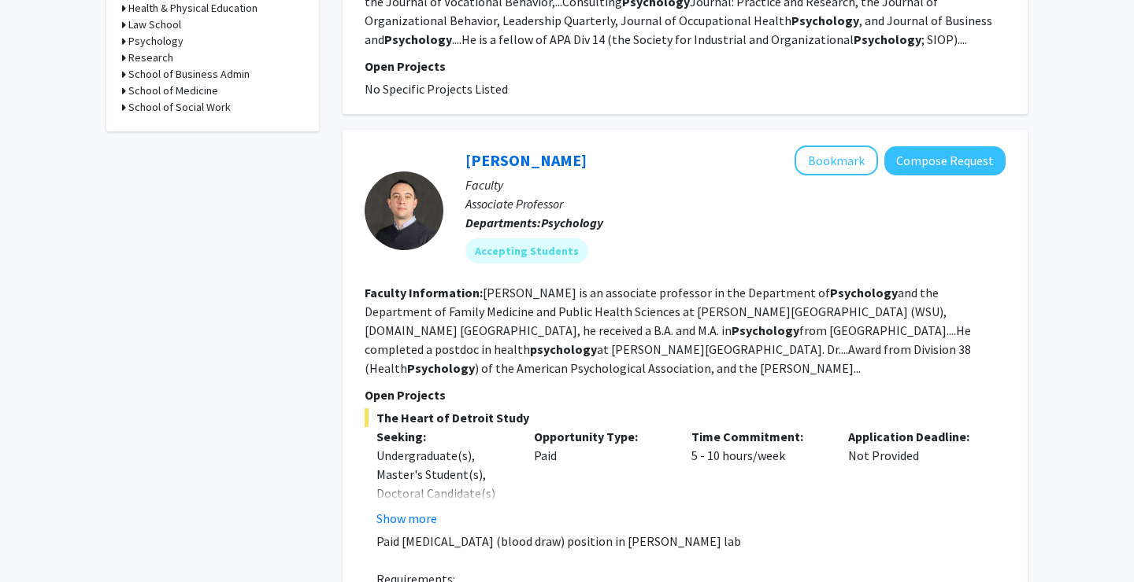
scroll to position [586, 0]
click at [407, 510] on button "Show more" at bounding box center [406, 519] width 61 height 19
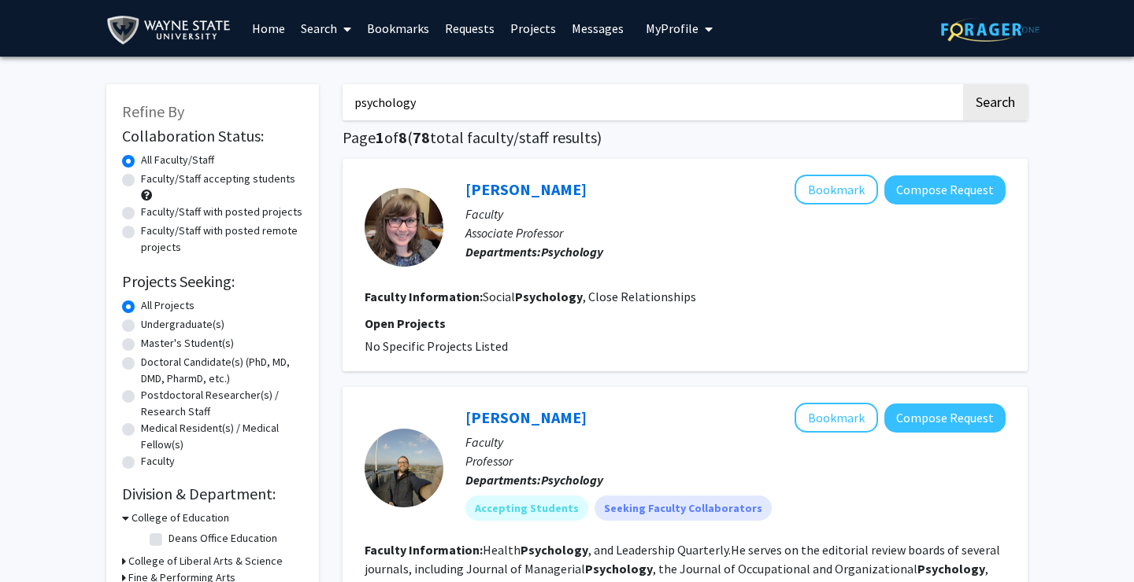
scroll to position [0, 0]
click at [661, 24] on span "My Profile" at bounding box center [671, 28] width 53 height 16
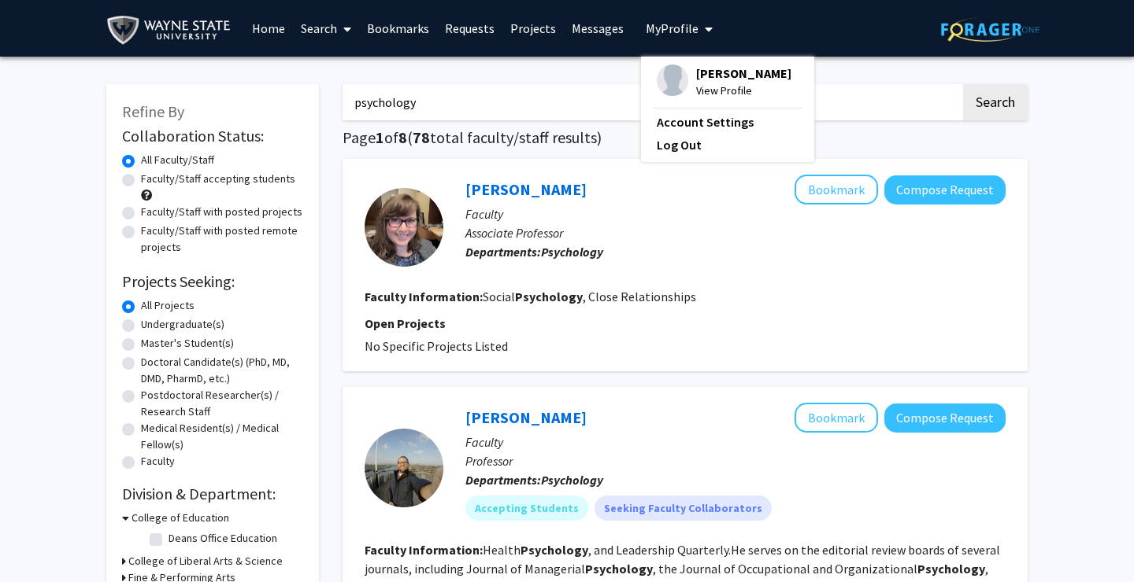
click at [706, 82] on span "John Olis" at bounding box center [743, 73] width 95 height 17
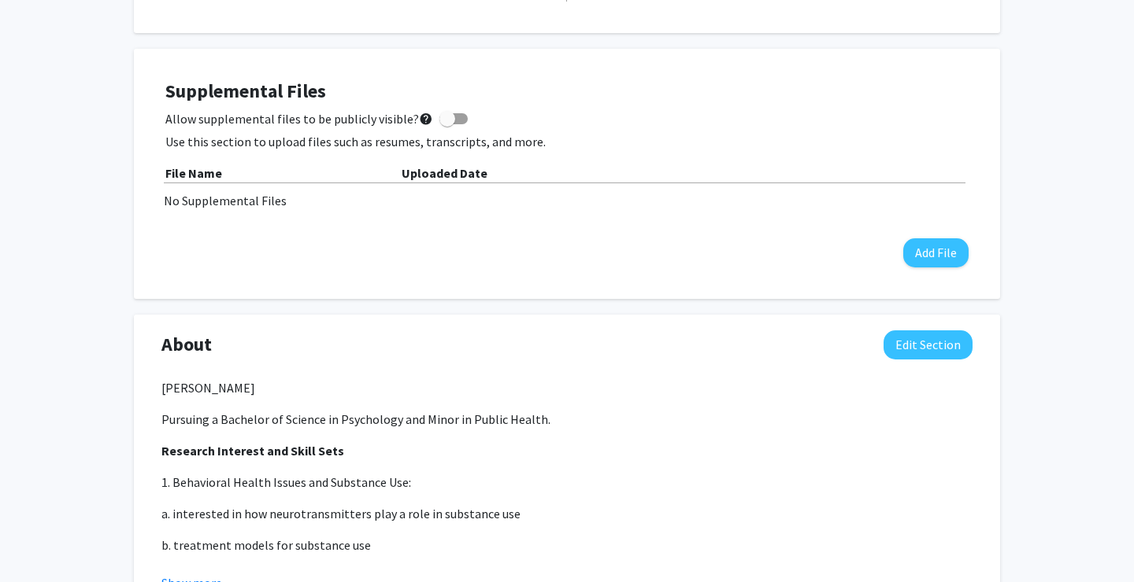
scroll to position [412, 0]
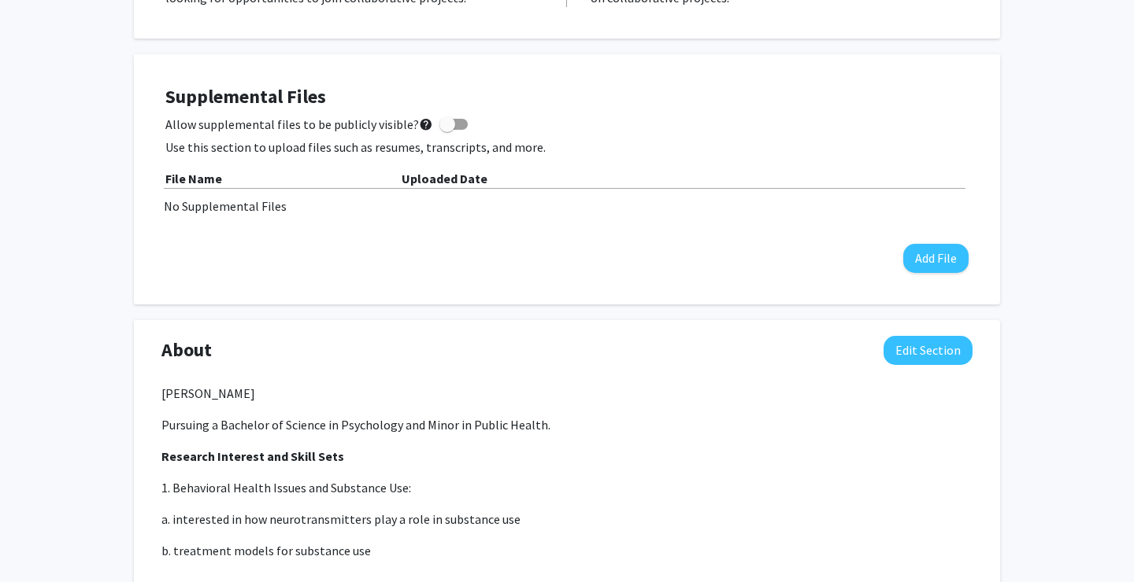
click at [695, 55] on div "Seeking Opportunities? Indicate to faculty/staff and other users that you are l…" at bounding box center [567, 555] width 866 height 1293
click at [932, 263] on button "Add File" at bounding box center [935, 258] width 65 height 29
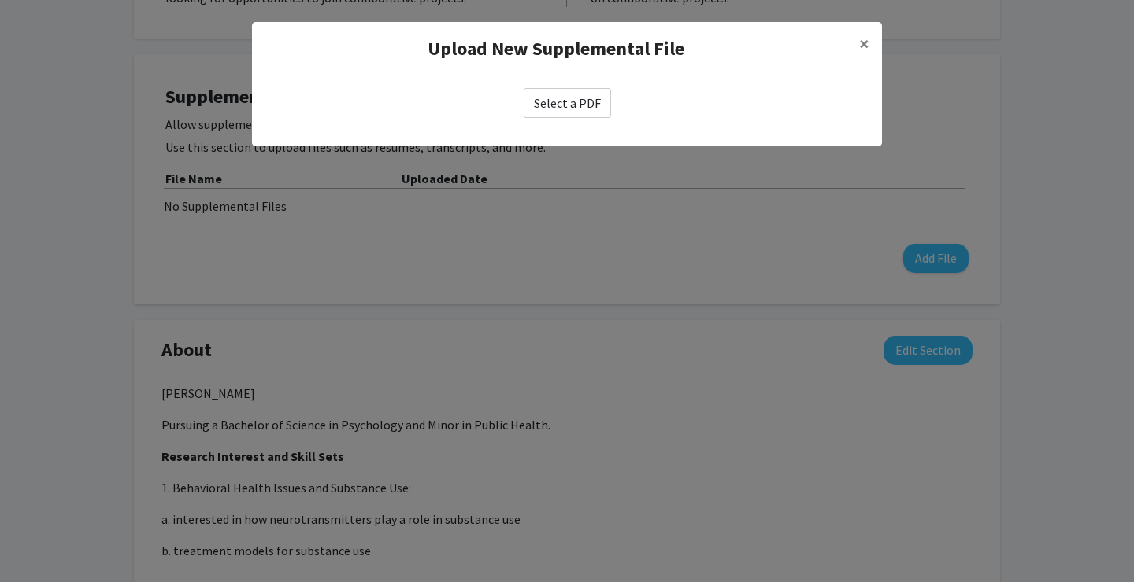
click at [558, 98] on label "Select a PDF" at bounding box center [566, 103] width 87 height 30
click at [0, 0] on input "Select a PDF" at bounding box center [0, 0] width 0 height 0
click at [867, 45] on span "×" at bounding box center [864, 43] width 10 height 24
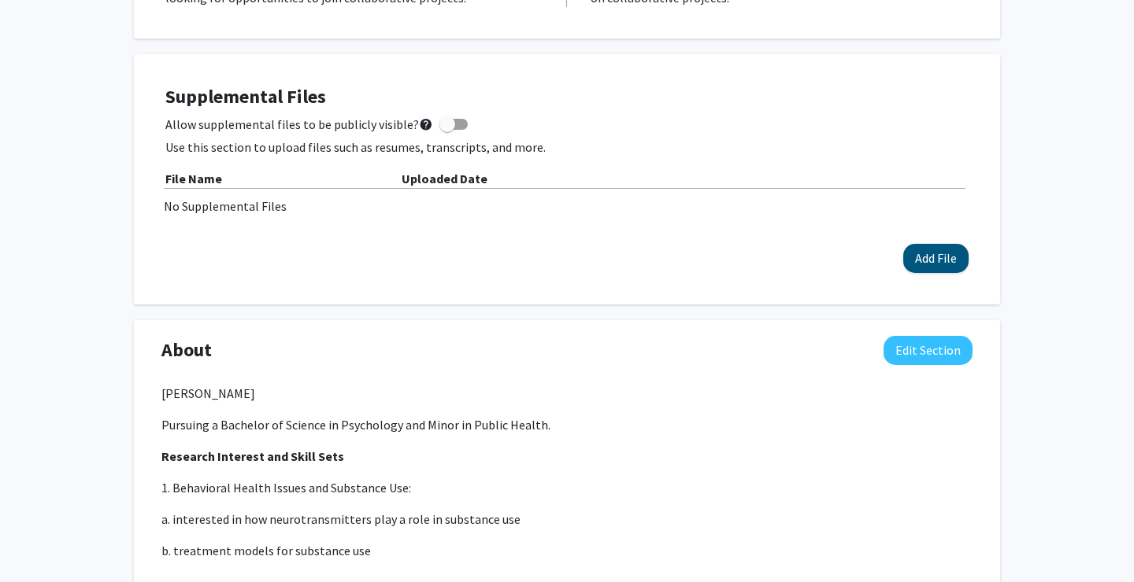
click at [918, 273] on button "Add File" at bounding box center [935, 258] width 65 height 29
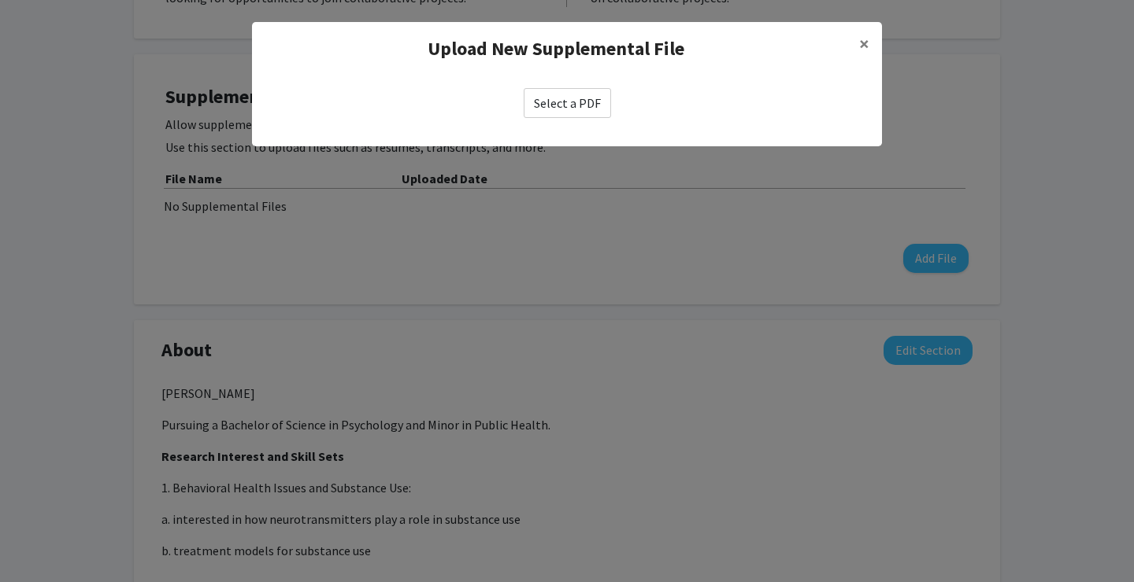
click at [582, 108] on label "Select a PDF" at bounding box center [566, 103] width 87 height 30
click at [0, 0] on input "Select a PDF" at bounding box center [0, 0] width 0 height 0
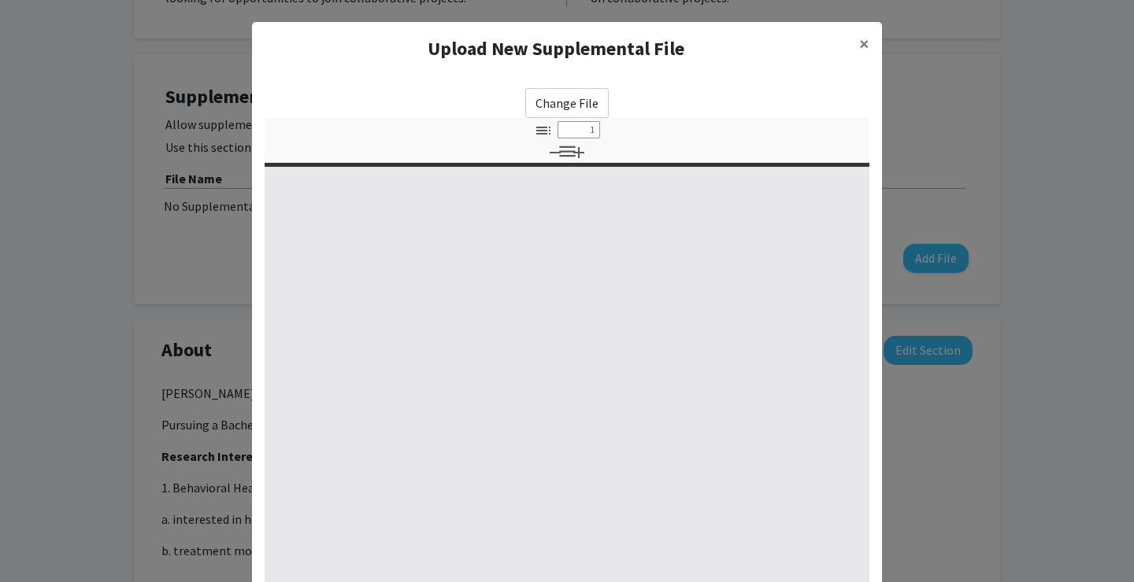
select select "custom"
type input "0"
select select "custom"
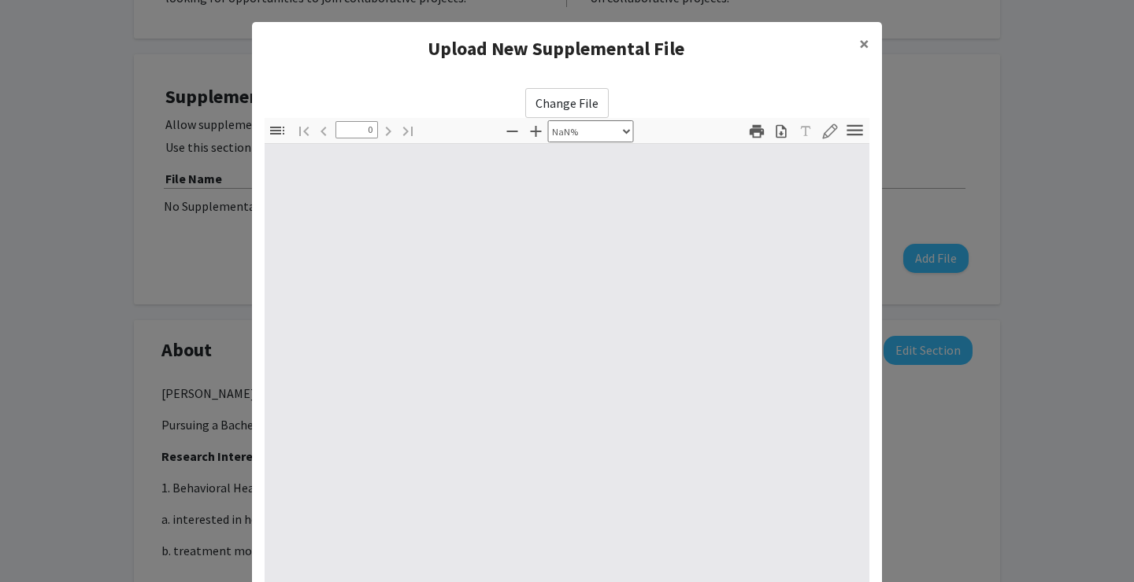
type input "1"
select select "auto"
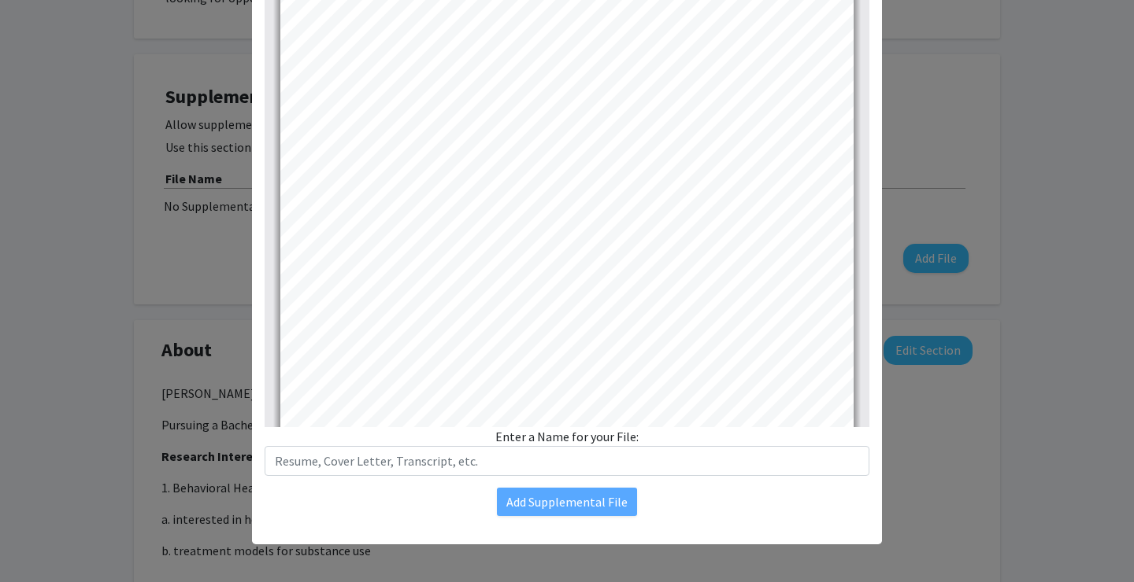
scroll to position [163, 0]
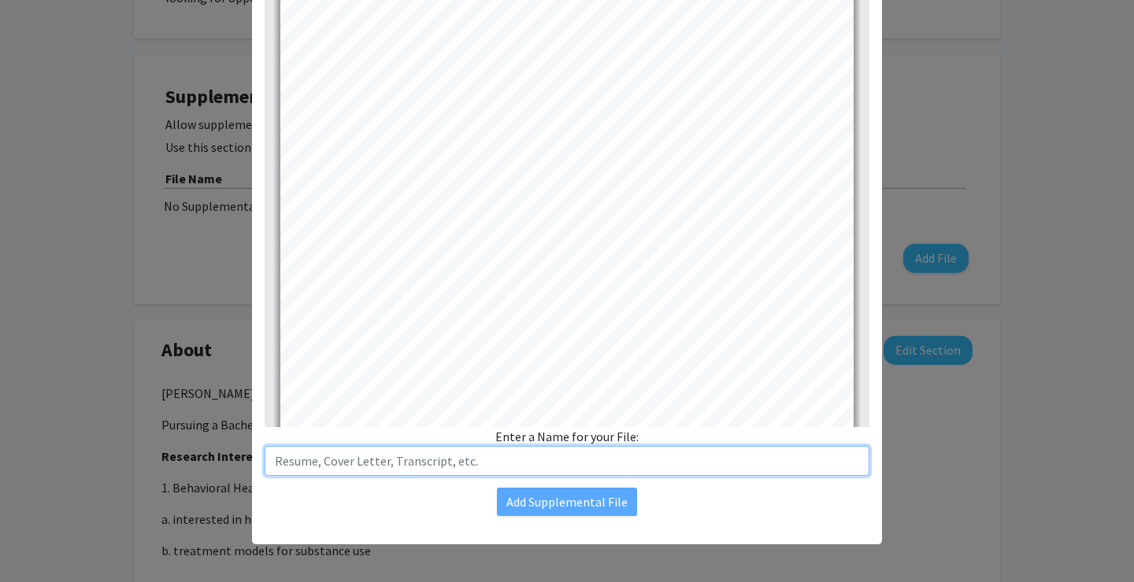
click at [409, 465] on input "text" at bounding box center [566, 461] width 605 height 30
type input "Resume"
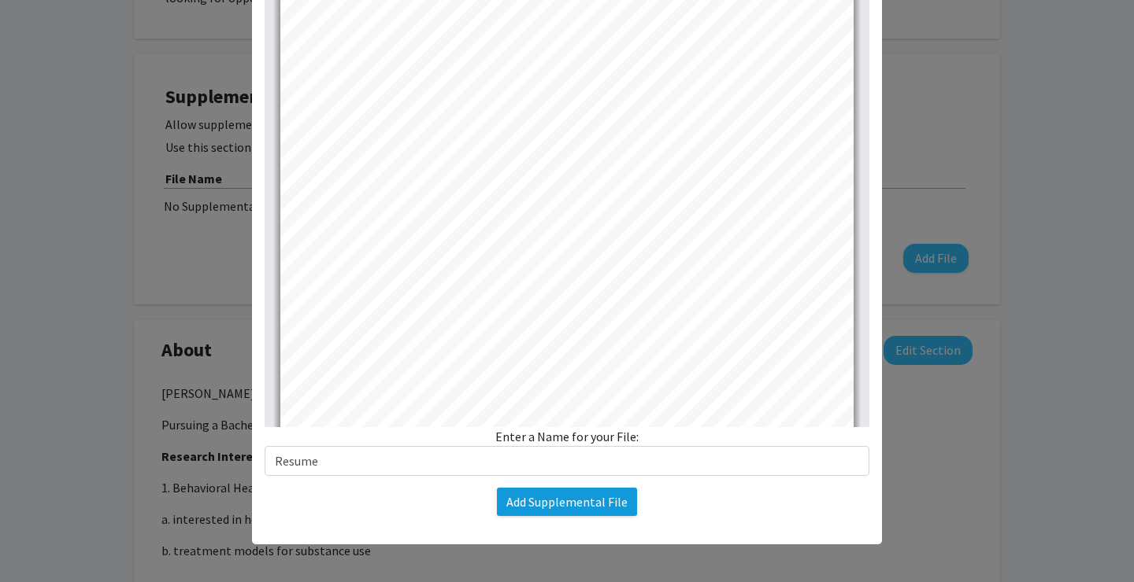
click at [568, 497] on button "Add Supplemental File" at bounding box center [567, 502] width 140 height 28
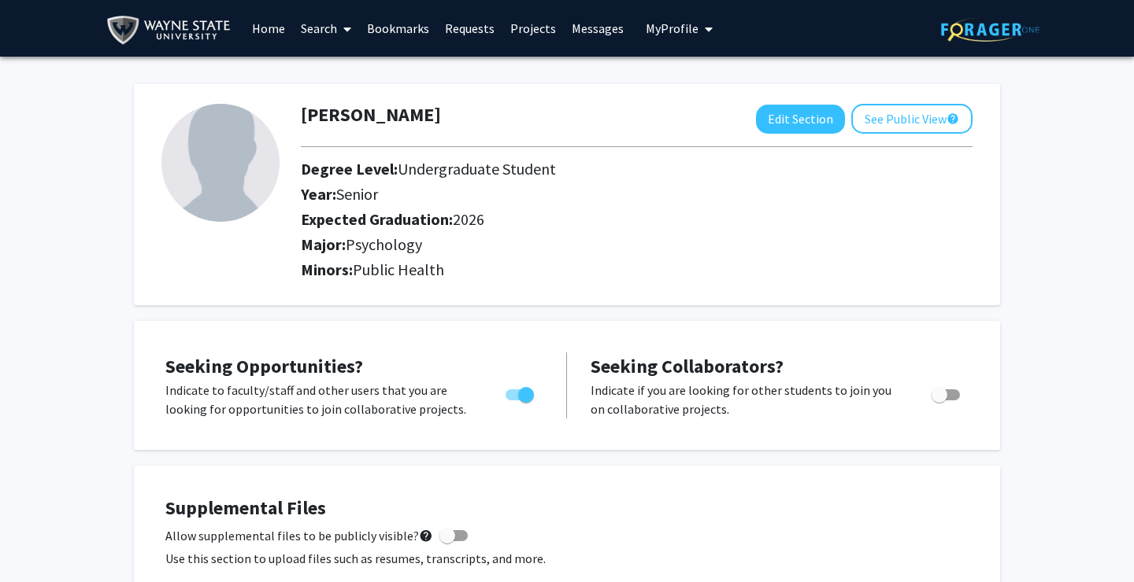
scroll to position [0, 0]
click at [675, 24] on span "My Profile" at bounding box center [671, 28] width 53 height 16
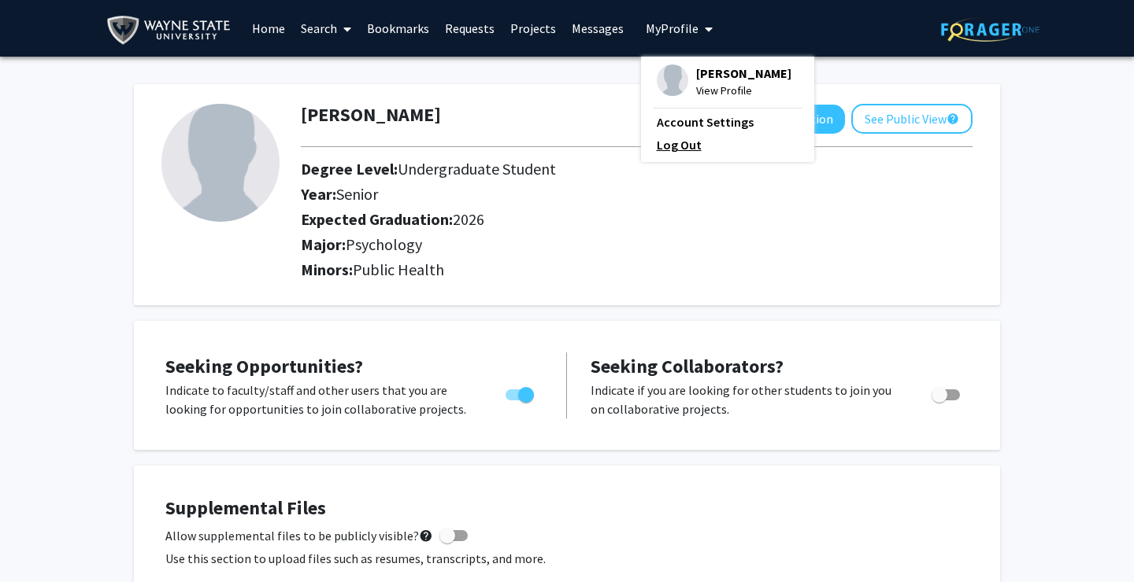
click at [661, 148] on link "Log Out" at bounding box center [727, 144] width 142 height 19
